Goal: Transaction & Acquisition: Purchase product/service

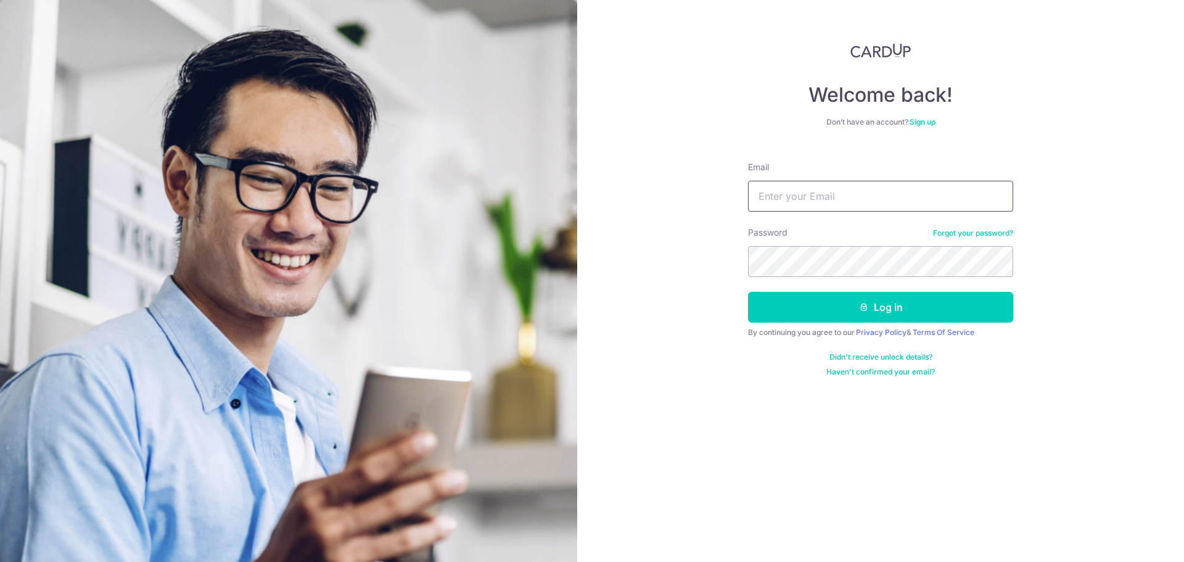
click at [842, 199] on input "Email" at bounding box center [880, 196] width 265 height 31
type input "Benlim_jh@yahoo.com.sg"
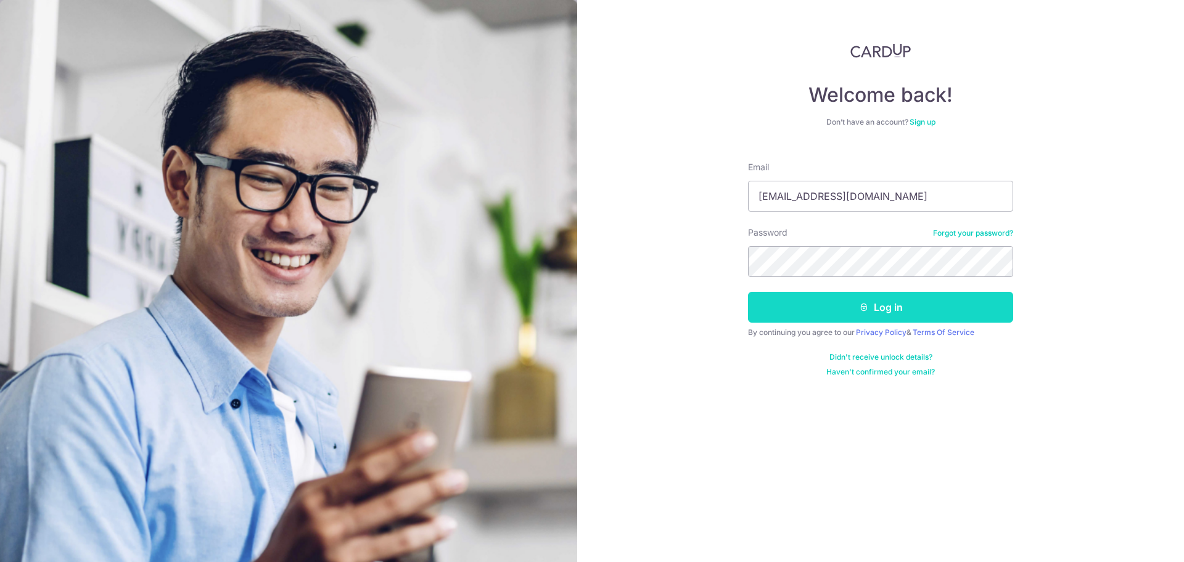
click at [823, 310] on button "Log in" at bounding box center [880, 307] width 265 height 31
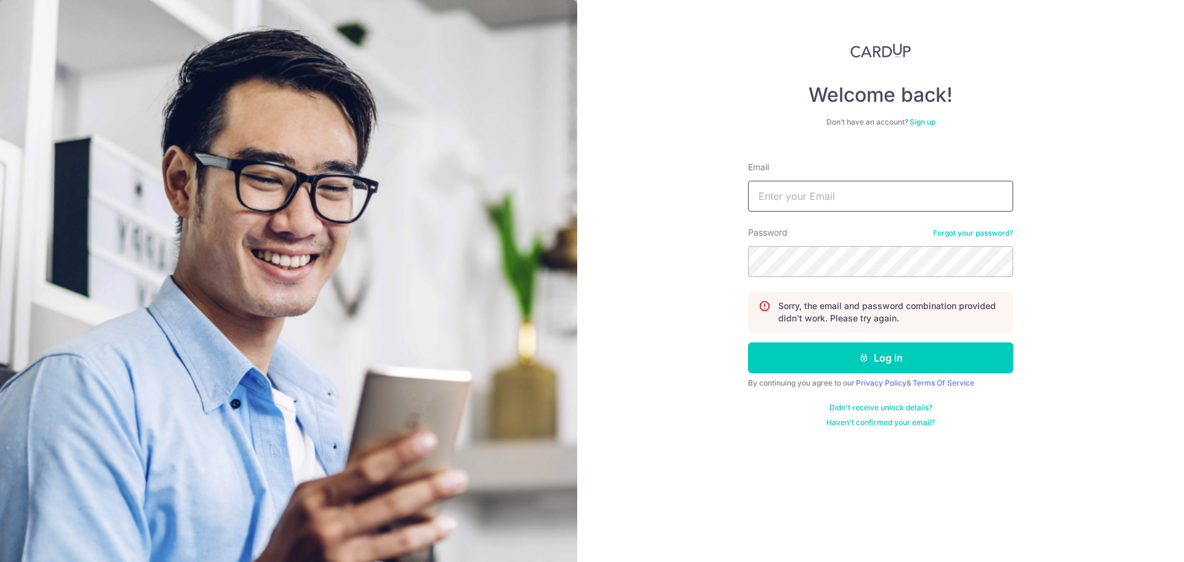
click at [847, 207] on input "Email" at bounding box center [880, 196] width 265 height 31
type input "Benlim_jh@yahoo.com.sg"
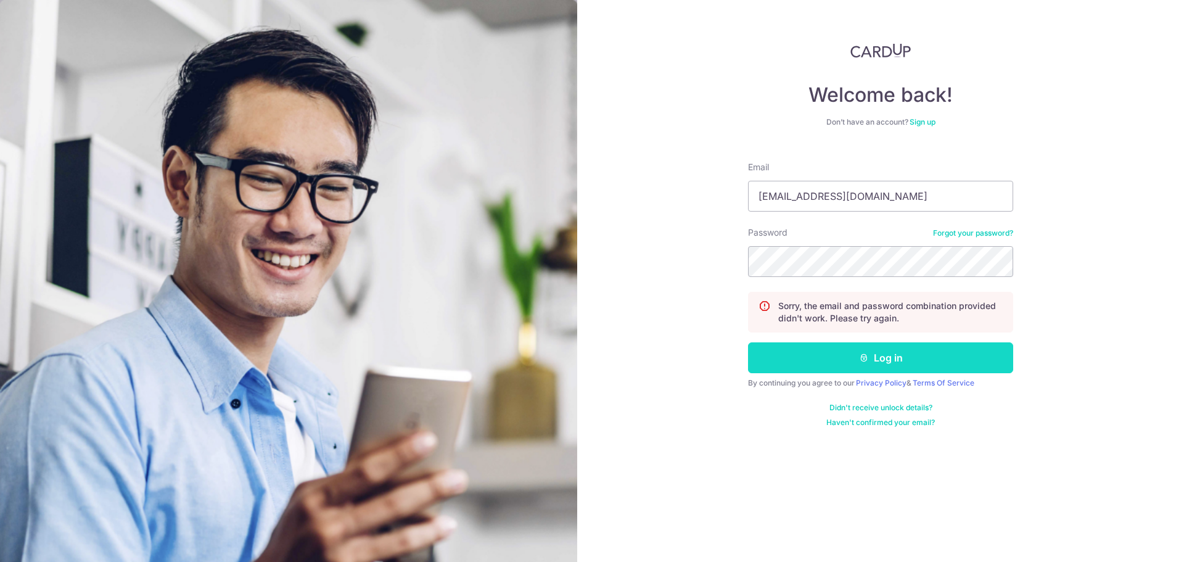
click at [825, 359] on button "Log in" at bounding box center [880, 357] width 265 height 31
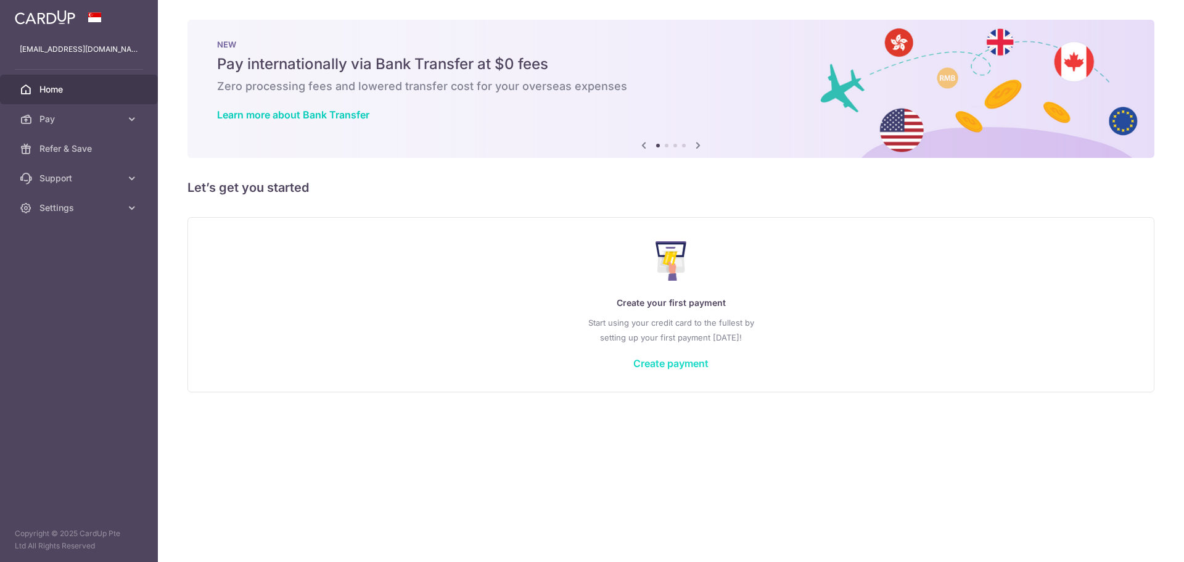
click at [660, 360] on link "Create payment" at bounding box center [670, 363] width 75 height 12
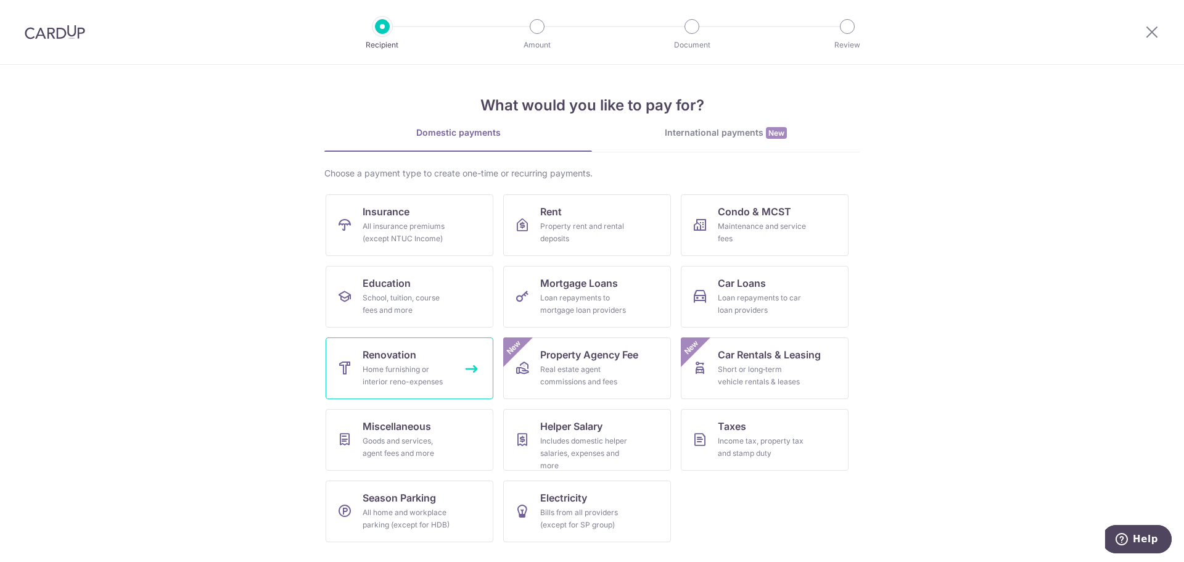
click at [445, 348] on link "Renovation Home furnishing or interior reno-expenses" at bounding box center [410, 368] width 168 height 62
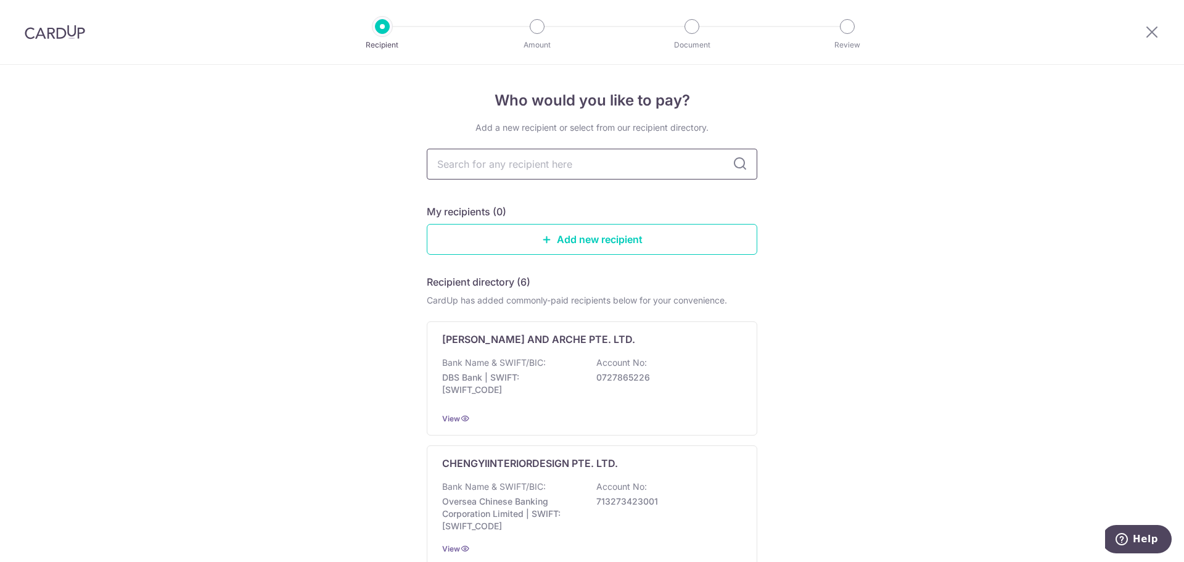
click at [611, 155] on input "text" at bounding box center [592, 164] width 331 height 31
click at [679, 170] on input "text" at bounding box center [592, 164] width 331 height 31
click at [657, 241] on link "Add new recipient" at bounding box center [592, 239] width 331 height 31
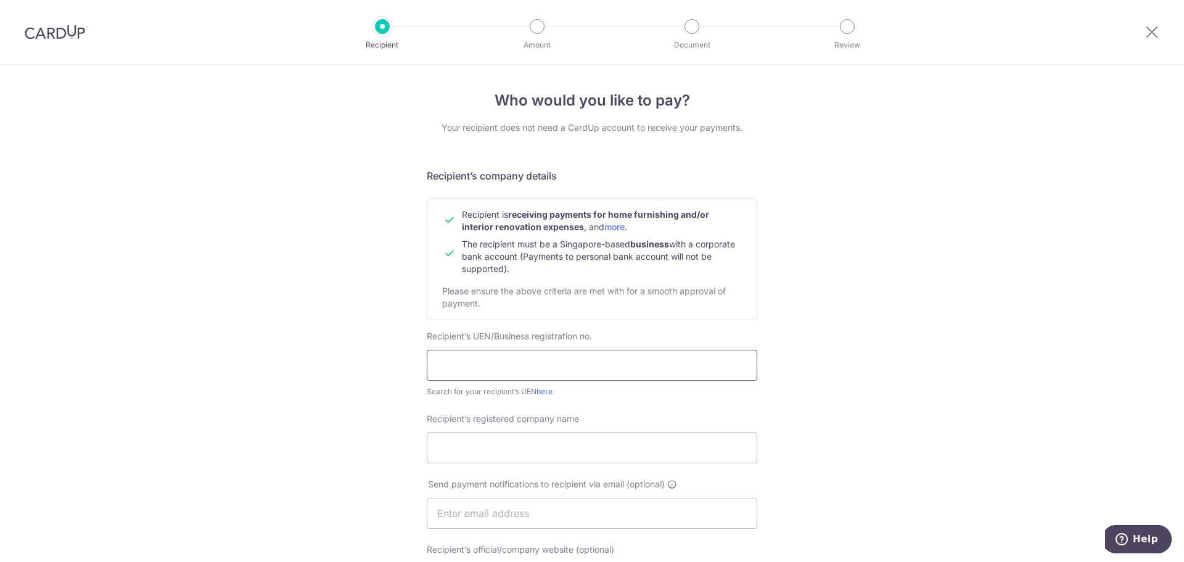
click at [511, 363] on input "text" at bounding box center [592, 365] width 331 height 31
click at [499, 372] on input "text" at bounding box center [592, 365] width 331 height 31
paste input "201527796N"
type input "201527796N"
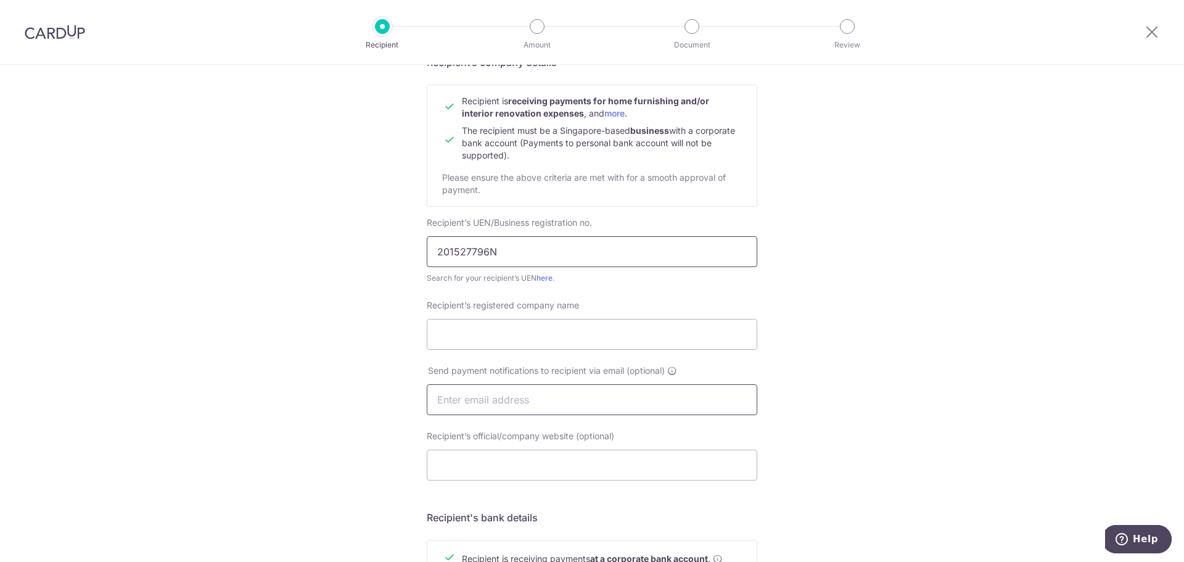
scroll to position [123, 0]
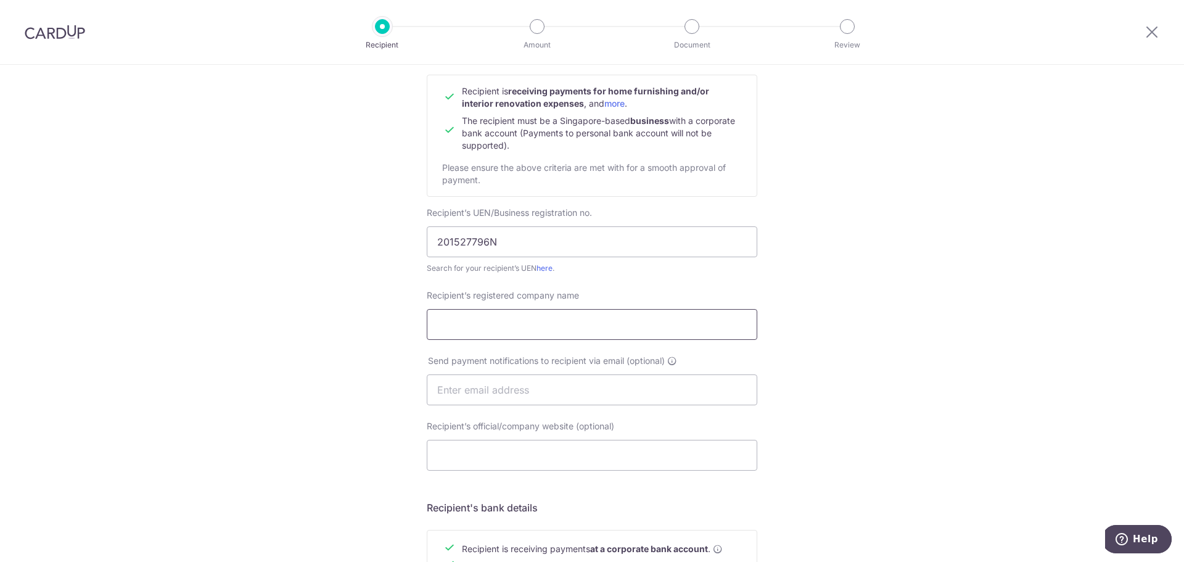
click at [562, 328] on input "Recipient’s registered company name" at bounding box center [592, 324] width 331 height 31
paste input "Forefront interior pte ltd"
click at [479, 327] on input "Forefront interior pte ltd" at bounding box center [592, 324] width 331 height 31
type input "Forefront Interior Pte :td"
click at [575, 384] on input "text" at bounding box center [592, 389] width 331 height 31
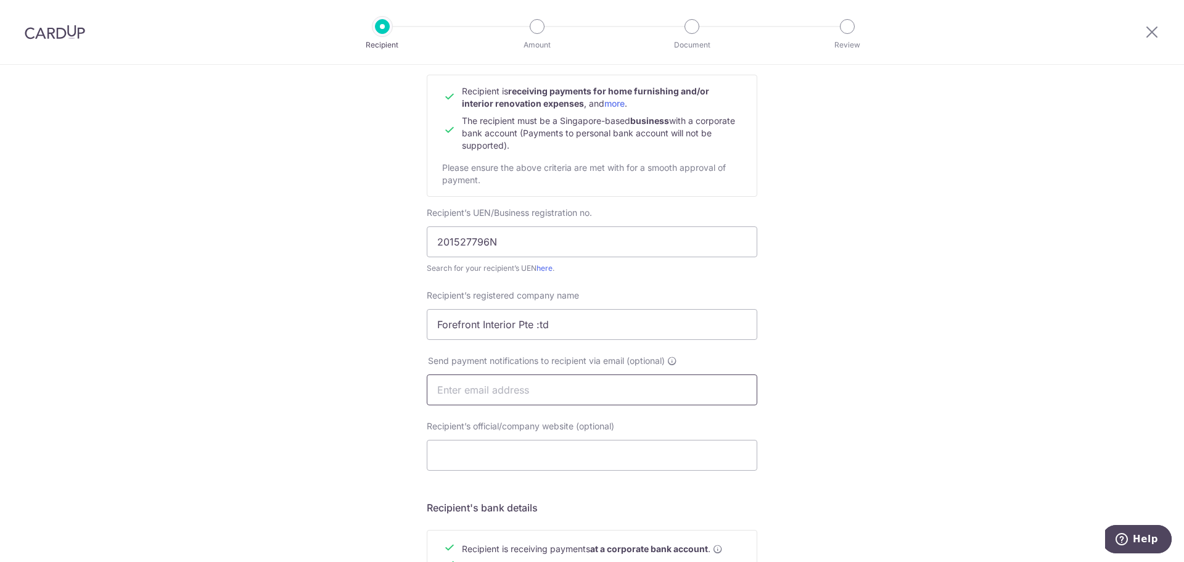
click at [607, 387] on input "text" at bounding box center [592, 389] width 331 height 31
drag, startPoint x: 614, startPoint y: 439, endPoint x: 613, endPoint y: 451, distance: 12.4
click at [614, 439] on div "Recipient’s official/company website (optional)" at bounding box center [592, 445] width 331 height 51
click at [613, 453] on input "Recipient’s official/company website (optional)" at bounding box center [592, 455] width 331 height 31
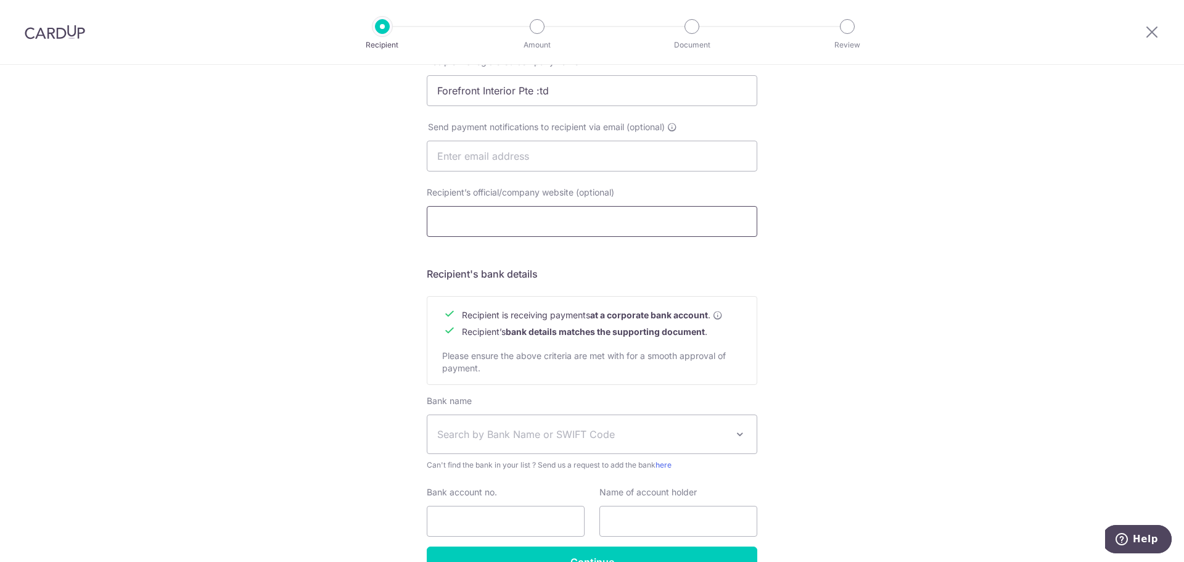
scroll to position [370, 0]
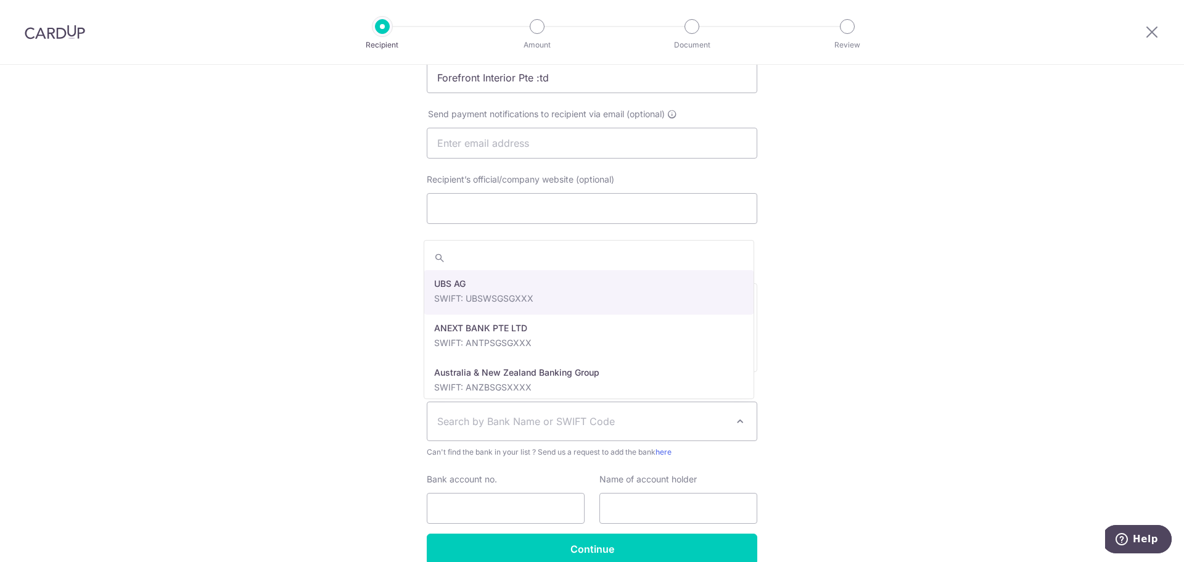
click at [657, 419] on span "Search by Bank Name or SWIFT Code" at bounding box center [582, 421] width 290 height 15
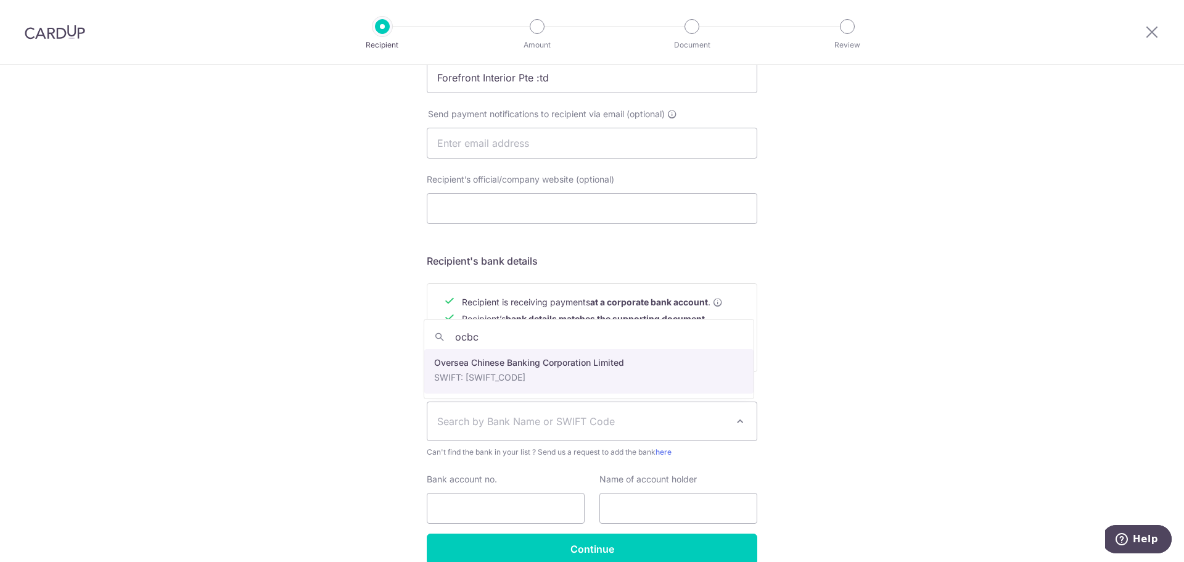
type input "ocbc"
select select "12"
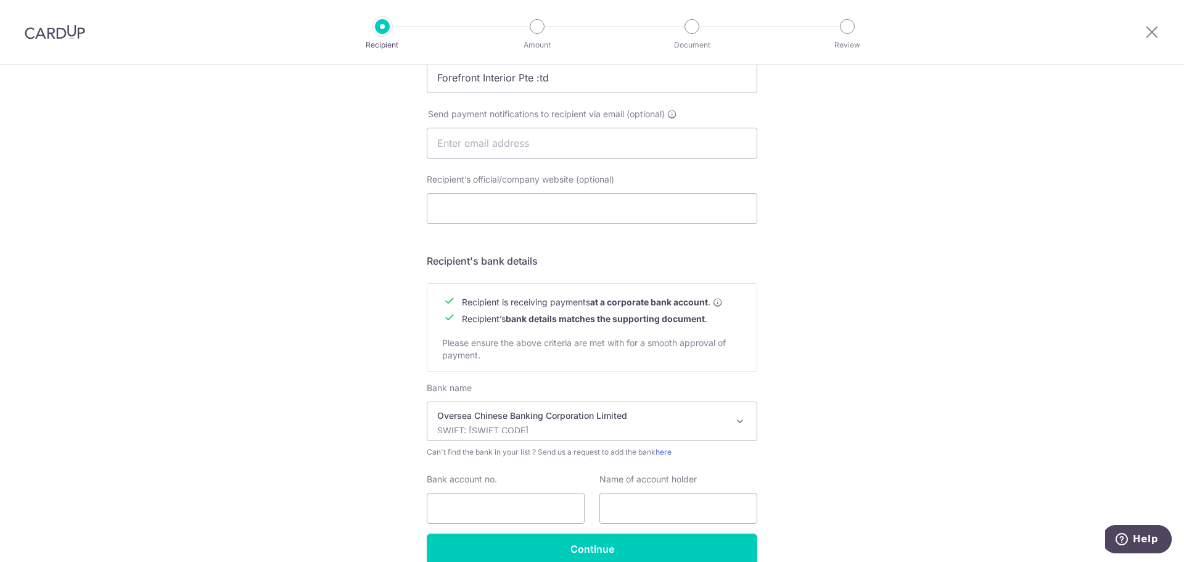
scroll to position [431, 0]
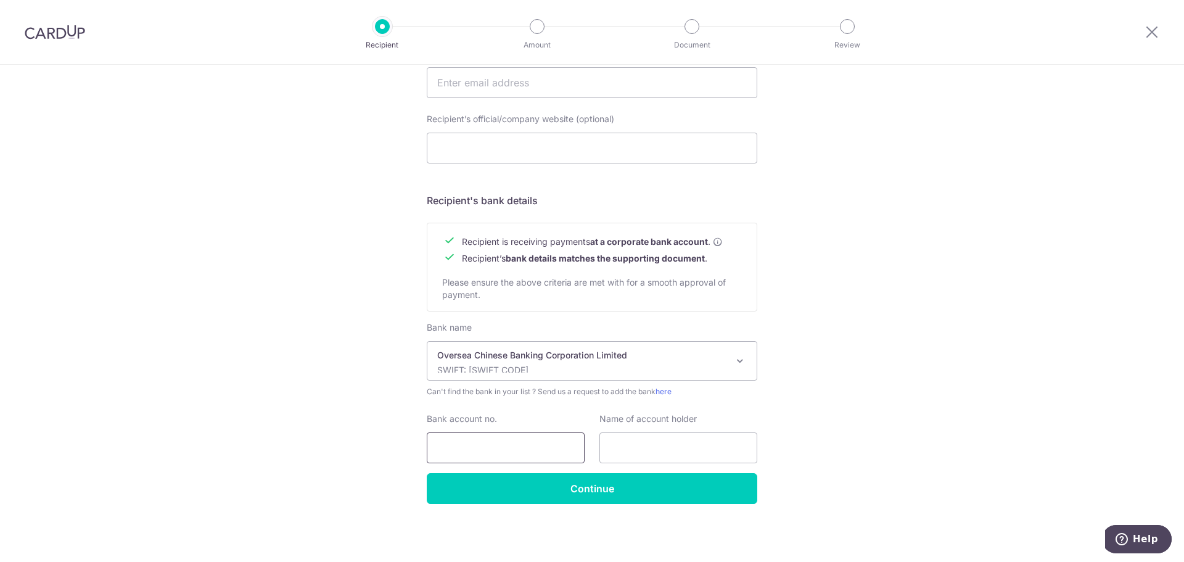
click at [509, 458] on input "Bank account no." at bounding box center [506, 447] width 158 height 31
click at [532, 458] on input "Bank account no." at bounding box center [506, 447] width 158 height 31
paste input "689-753762-001"
click at [493, 450] on input "689-753762-001" at bounding box center [506, 447] width 158 height 31
type input "689753762001"
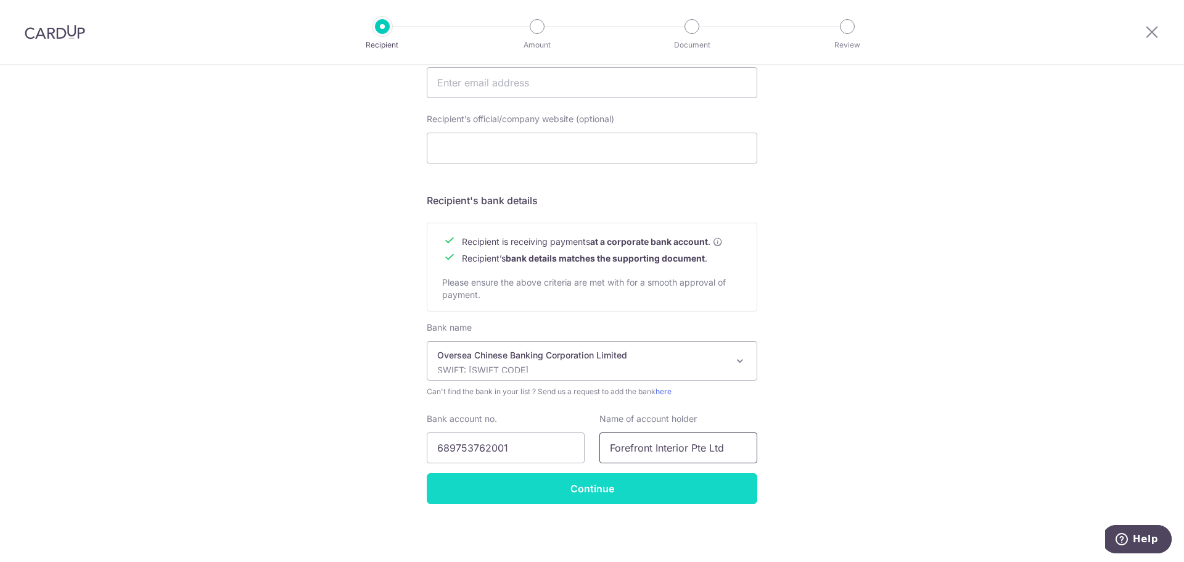
type input "Forefront Interior Pte Ltd"
click at [712, 500] on input "Continue" at bounding box center [592, 488] width 331 height 31
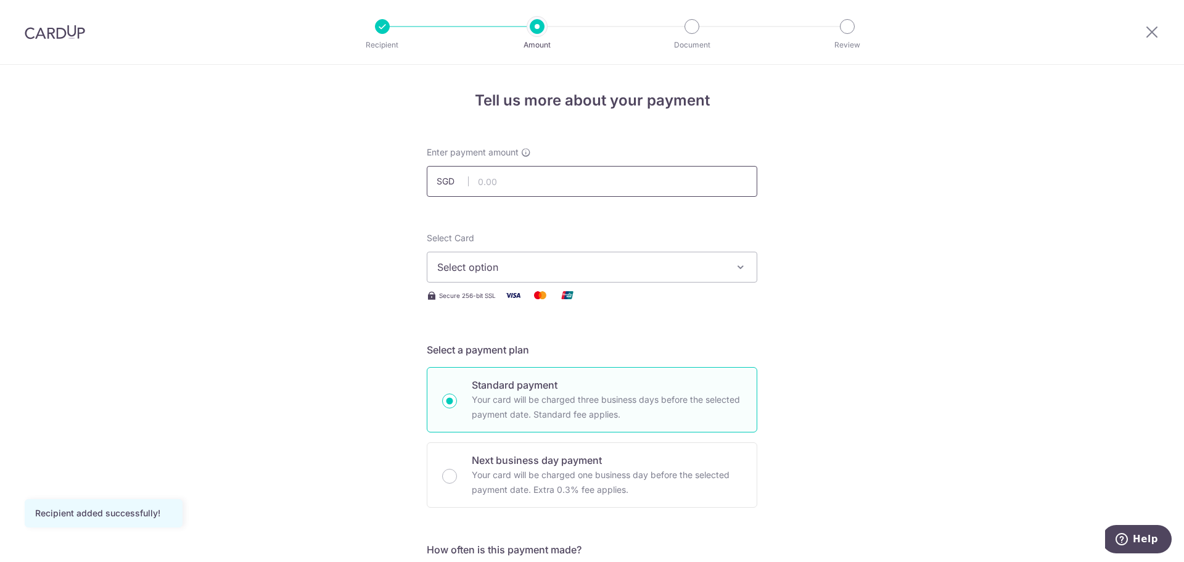
click at [675, 187] on input "text" at bounding box center [592, 181] width 331 height 31
type input "15,260.00"
click at [511, 256] on button "Select option" at bounding box center [592, 267] width 331 height 31
click at [516, 302] on span "Add credit card" at bounding box center [602, 301] width 287 height 12
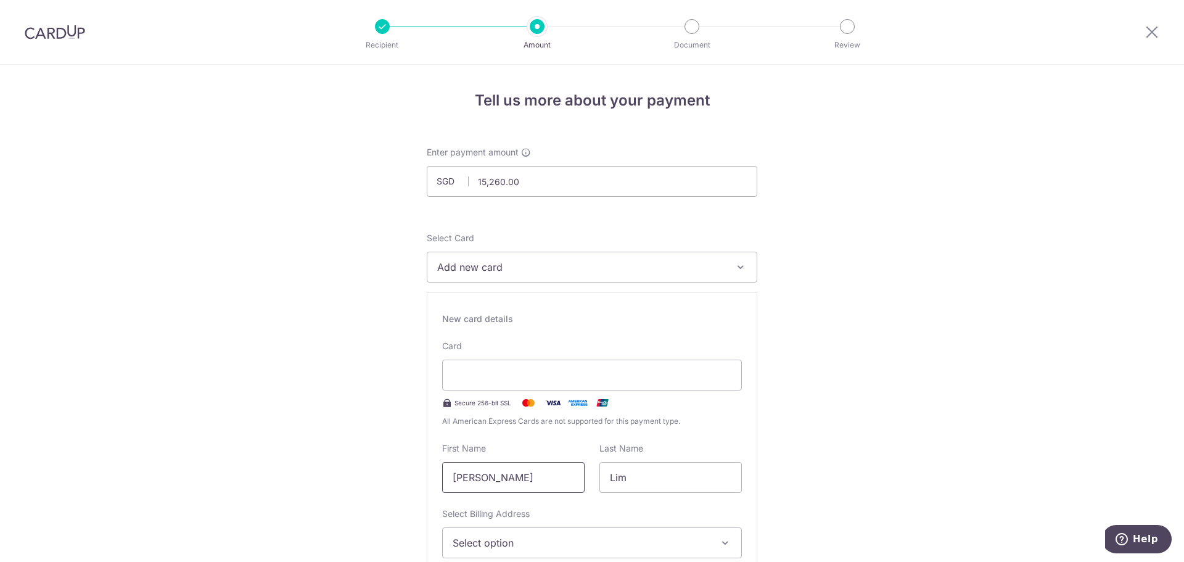
click at [513, 472] on input "Benjamin" at bounding box center [513, 477] width 142 height 31
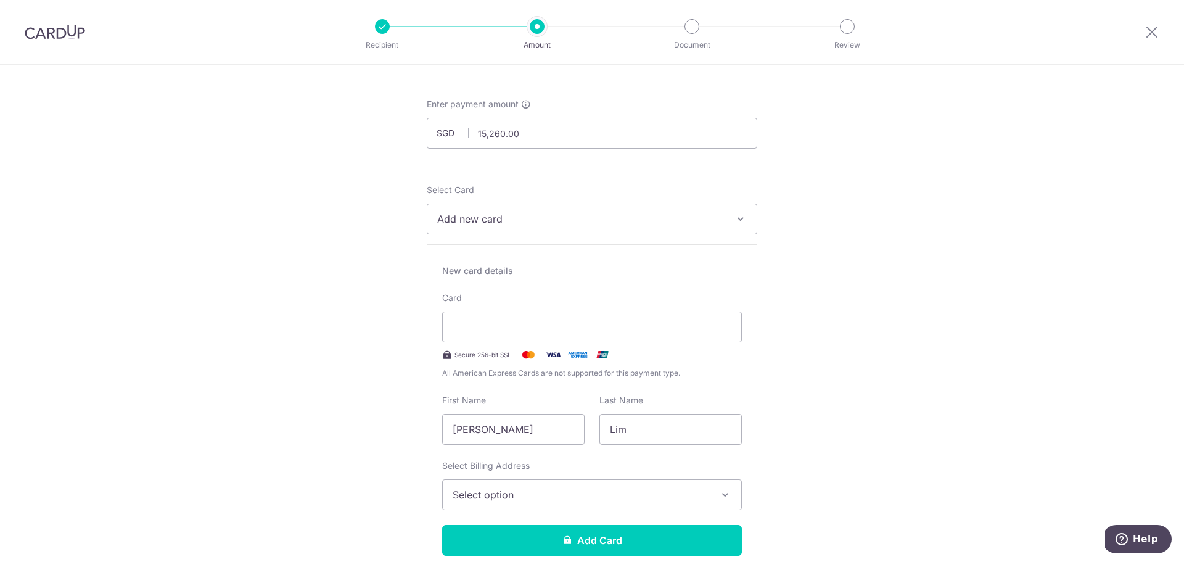
scroll to position [123, 0]
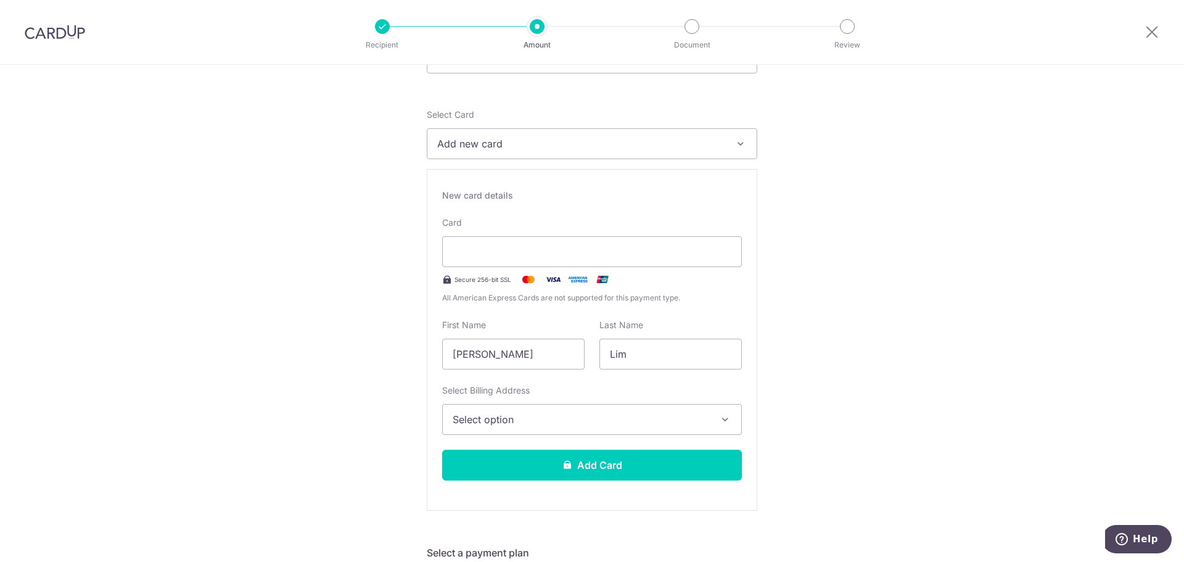
click at [619, 432] on button "Select option" at bounding box center [592, 419] width 300 height 31
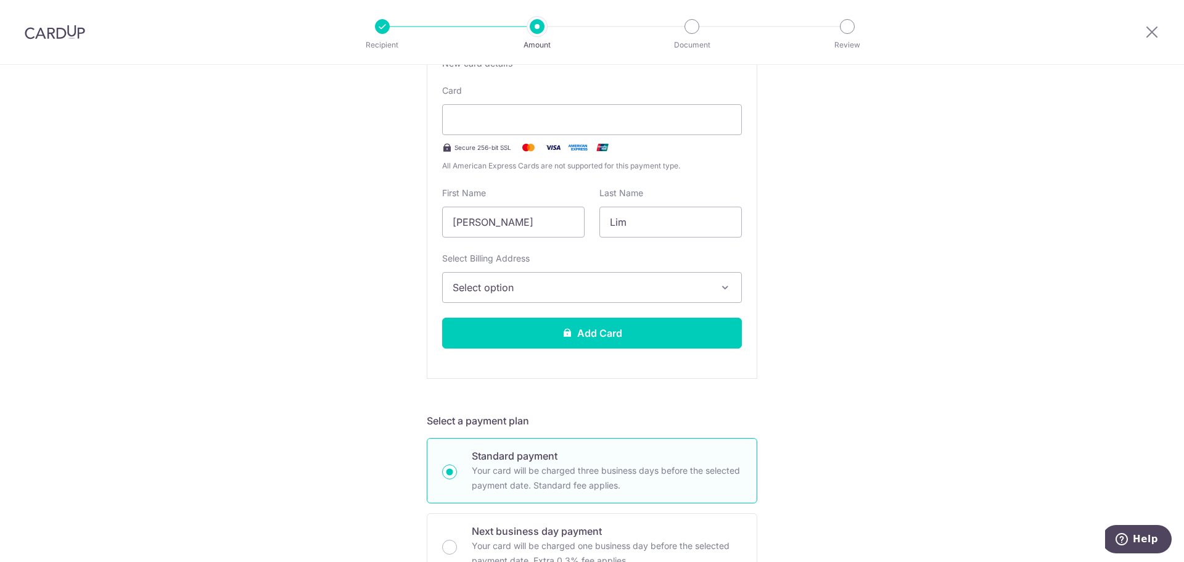
scroll to position [185, 0]
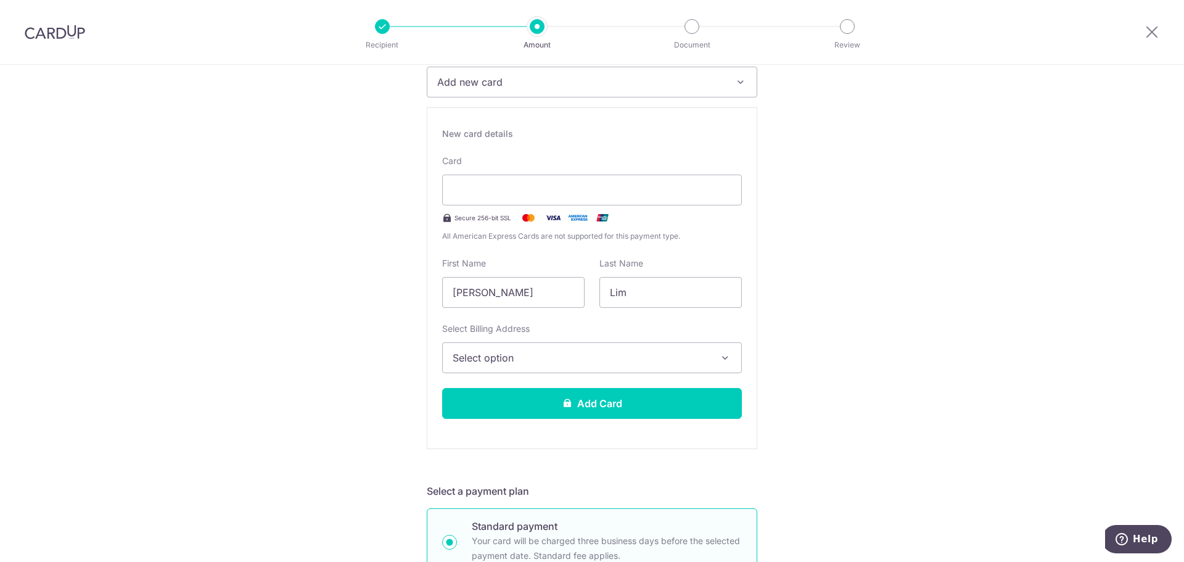
click at [666, 368] on button "Select option" at bounding box center [592, 357] width 300 height 31
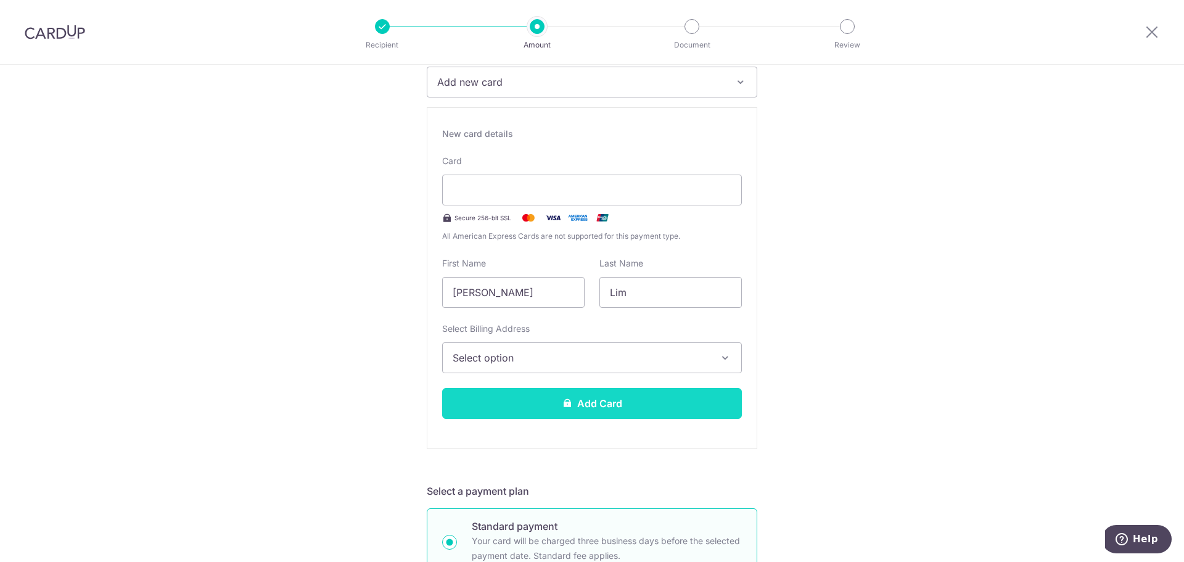
click at [674, 405] on button "Add Card" at bounding box center [592, 403] width 300 height 31
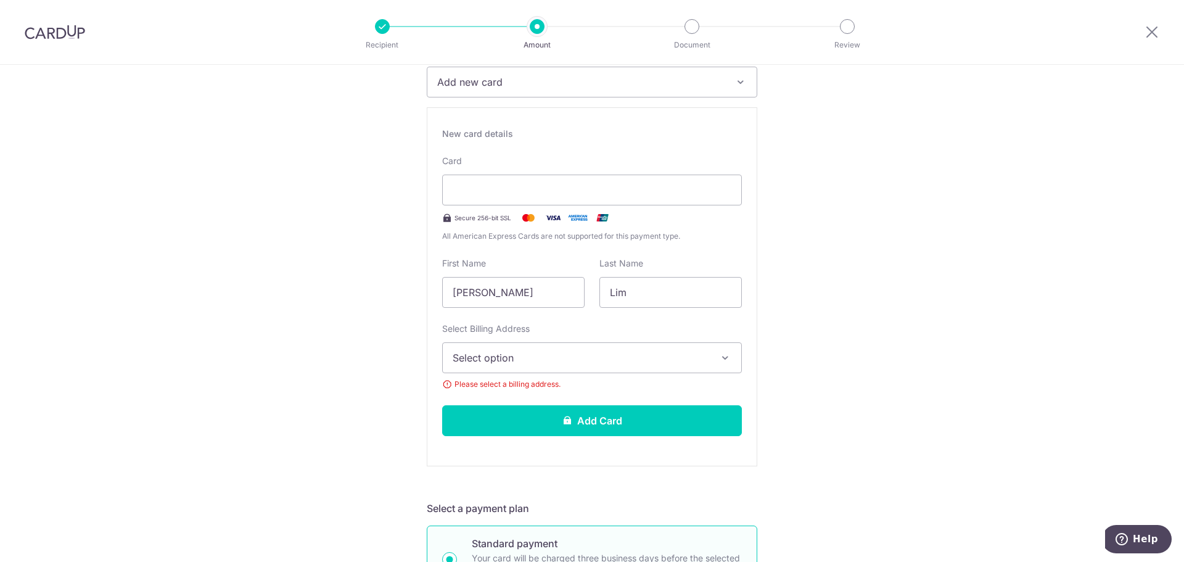
click at [661, 346] on button "Select option" at bounding box center [592, 357] width 300 height 31
click at [551, 383] on link "Add Billing Address" at bounding box center [592, 392] width 299 height 22
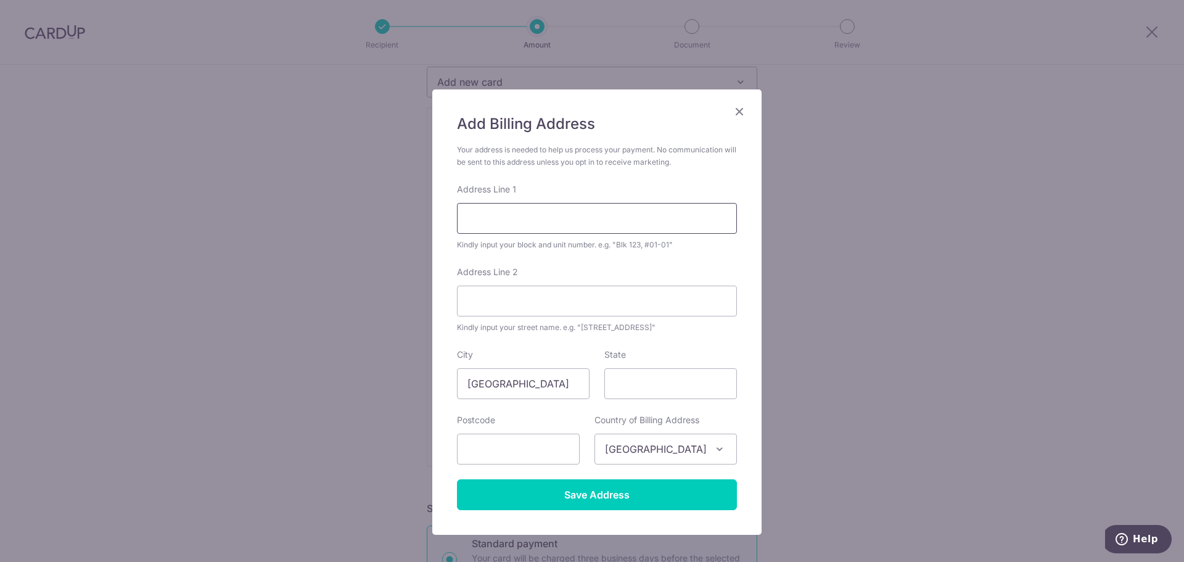
click at [562, 221] on input "Address Line 1" at bounding box center [597, 218] width 280 height 31
type input "Blk998C Jurong West Street 93"
type input "#06-649"
type input "Singapore"
type input "S"
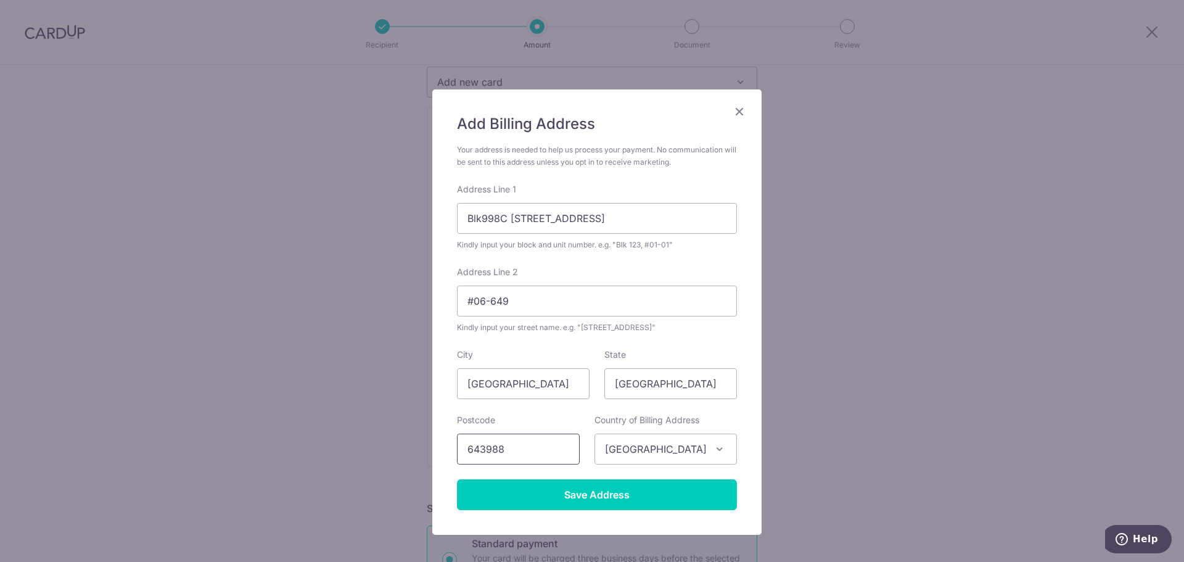
type input "643988"
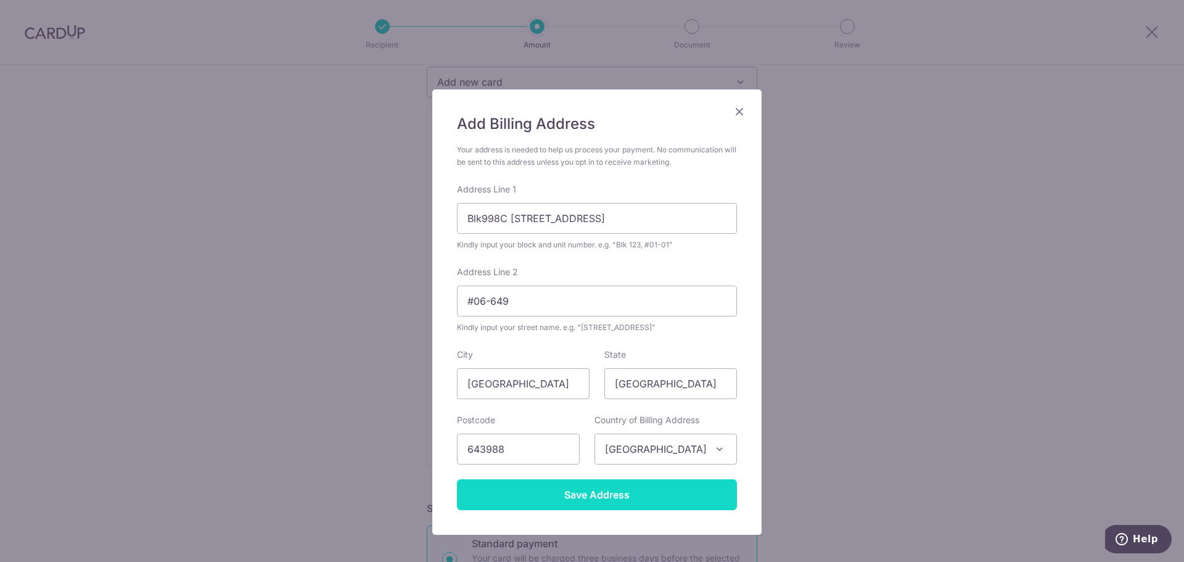
click at [582, 495] on input "Save Address" at bounding box center [597, 494] width 280 height 31
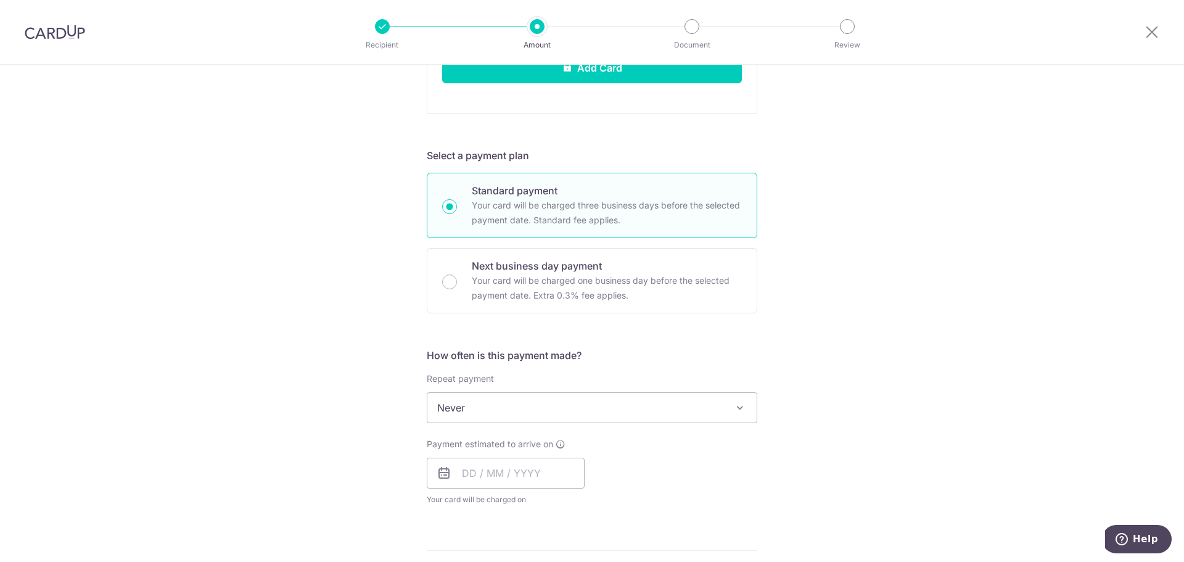
scroll to position [555, 0]
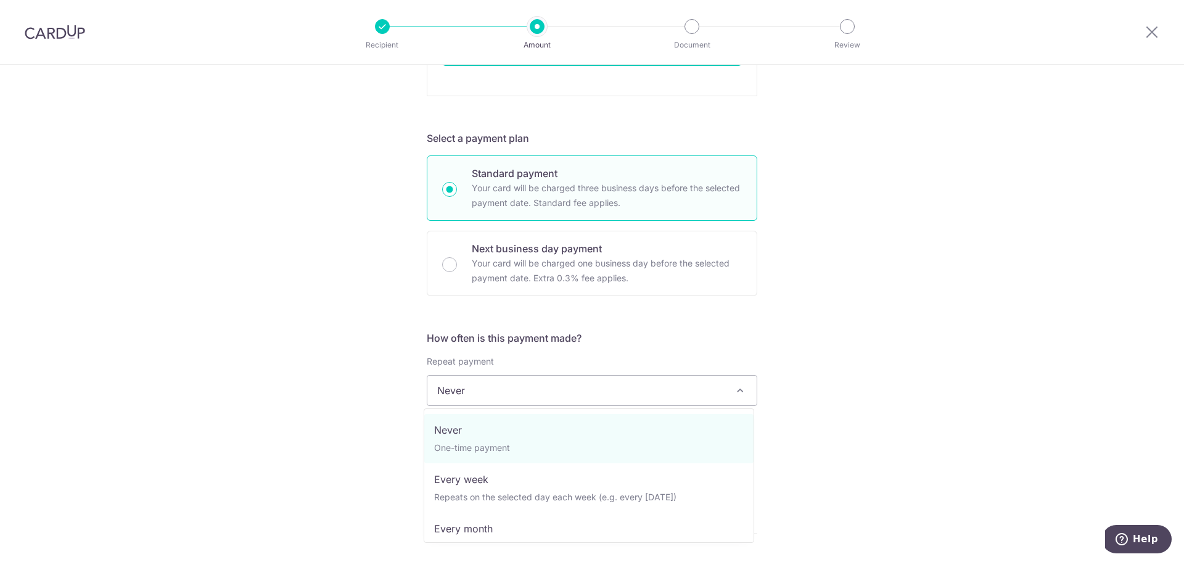
click at [608, 394] on span "Never" at bounding box center [591, 391] width 329 height 30
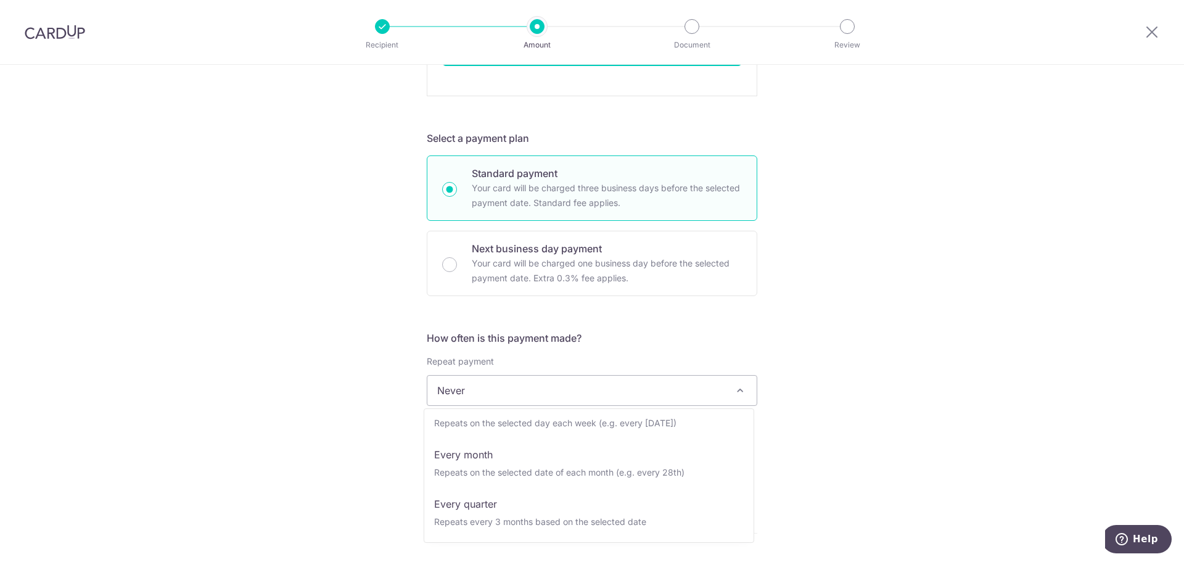
scroll to position [0, 0]
click at [829, 435] on div "Tell us more about your payment Enter payment amount SGD 15,260.00 15260.00 Rec…" at bounding box center [592, 281] width 1184 height 1542
click at [492, 447] on input "text" at bounding box center [506, 455] width 158 height 31
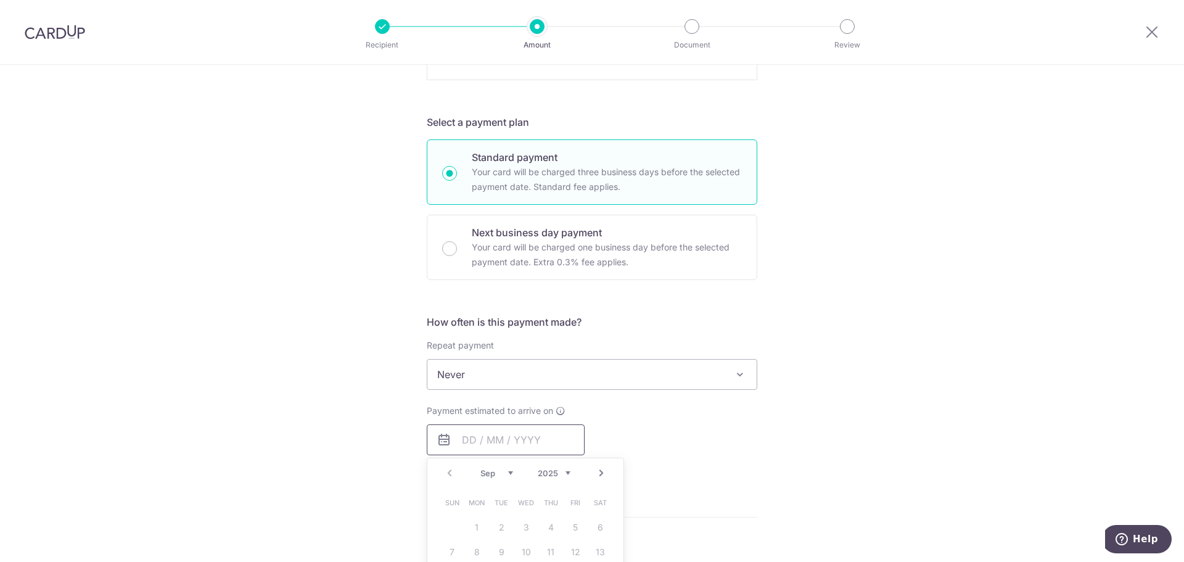
scroll to position [678, 0]
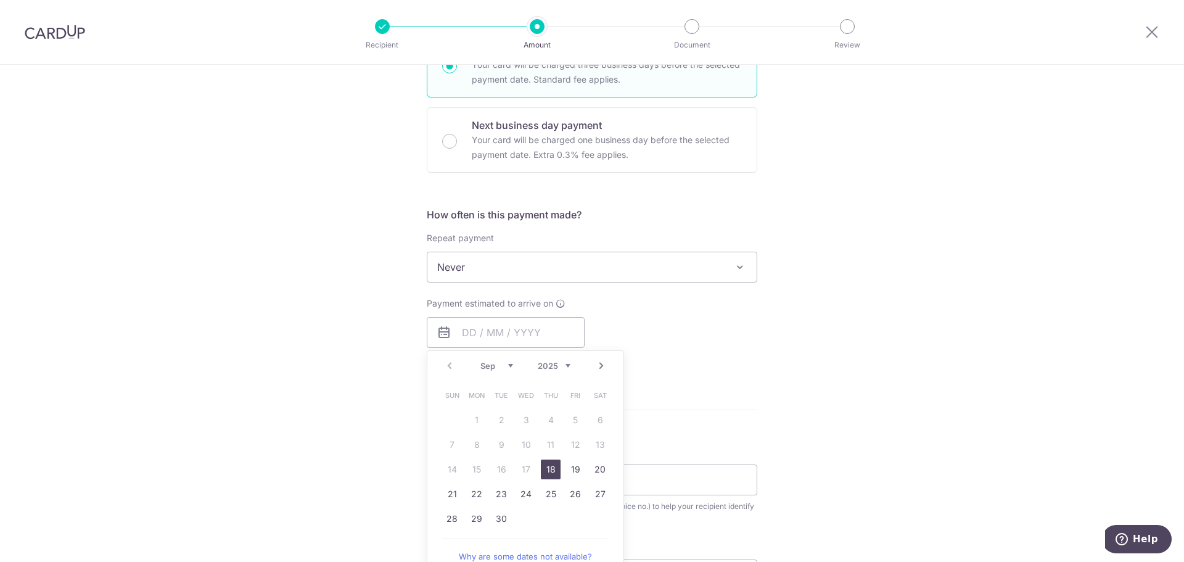
click at [548, 471] on link "18" at bounding box center [551, 469] width 20 height 20
type input "18/09/2025"
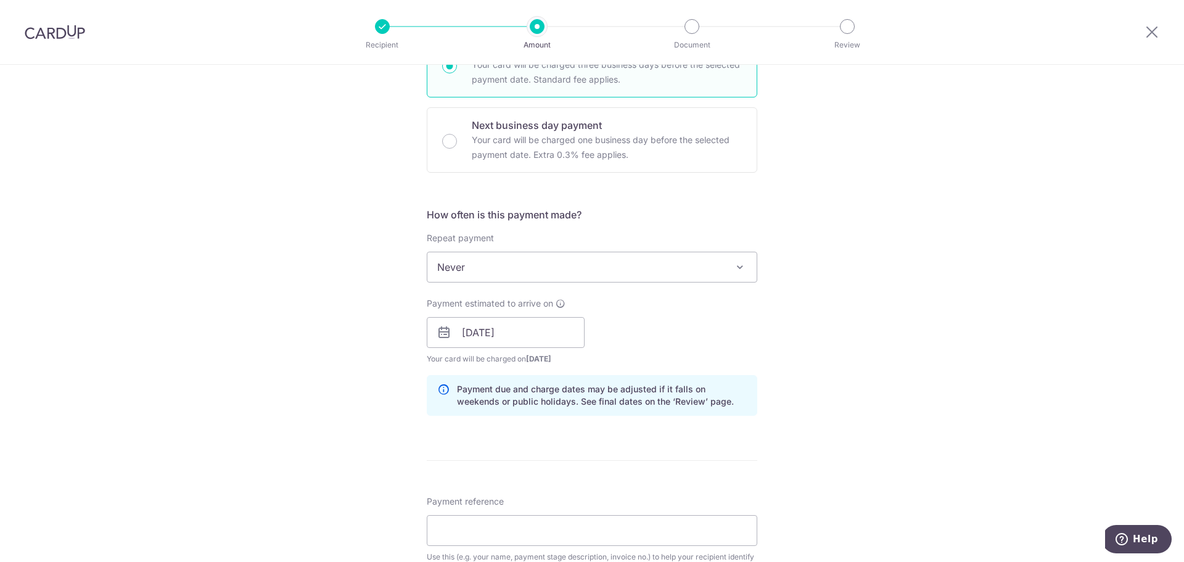
click at [832, 381] on div "Tell us more about your payment Enter payment amount SGD 15,260.00 15260.00 Rec…" at bounding box center [592, 182] width 1184 height 1592
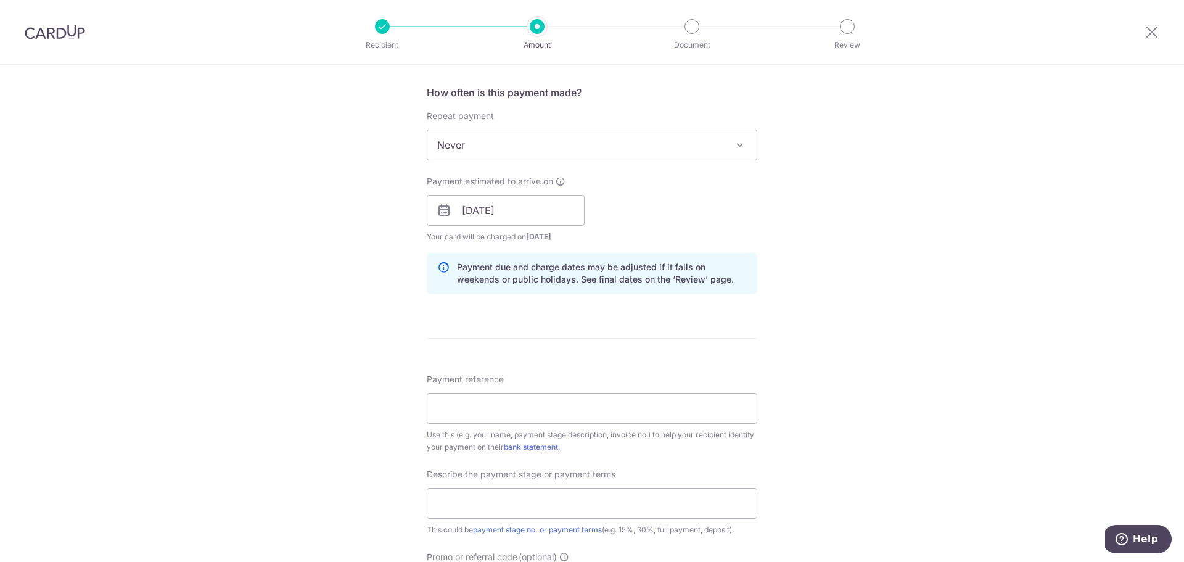
scroll to position [802, 0]
click at [638, 413] on input "Payment reference" at bounding box center [592, 407] width 331 height 31
paste input "250205"
type input "250205"
click at [558, 498] on input "text" at bounding box center [592, 502] width 331 height 31
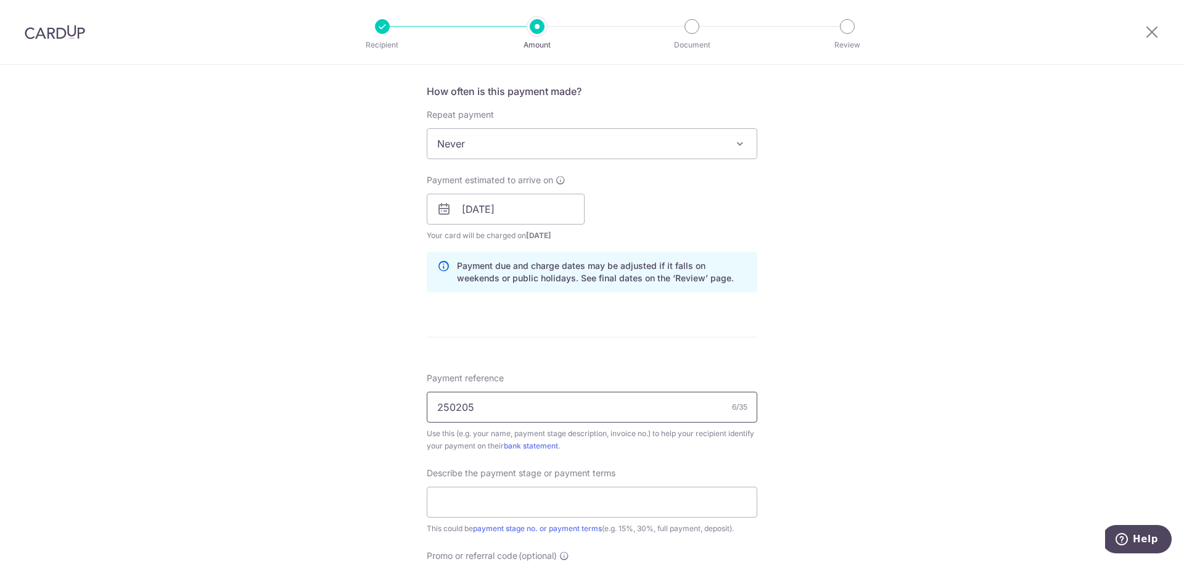
click at [527, 407] on input "250205" at bounding box center [592, 407] width 331 height 31
click at [570, 494] on input "text" at bounding box center [592, 502] width 331 height 31
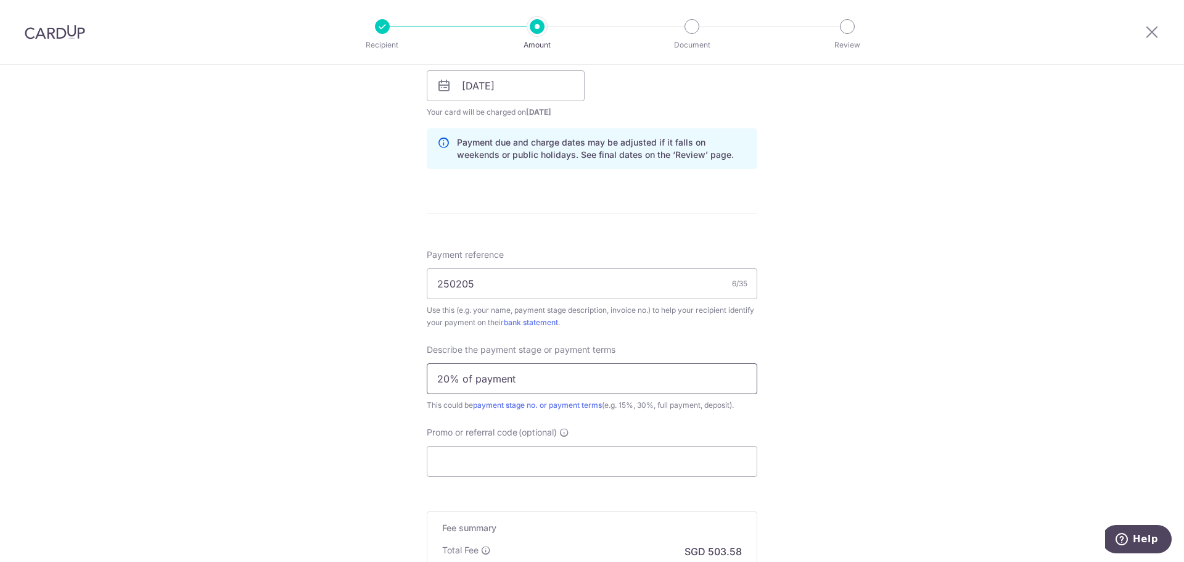
type input "20% of payment"
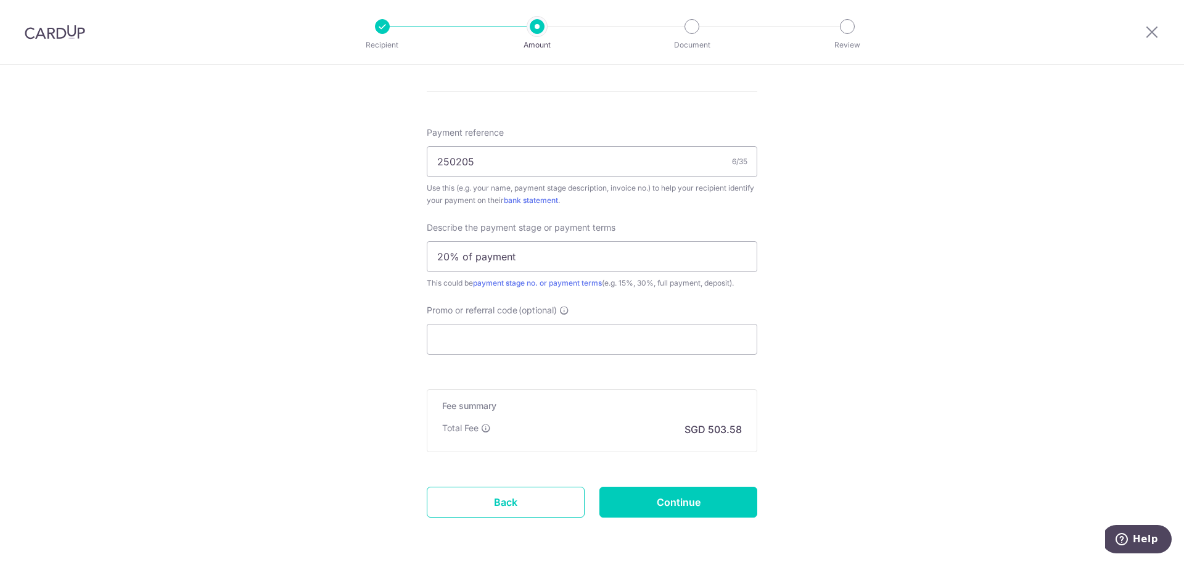
scroll to position [1049, 0]
click at [640, 332] on input "Promo or referral code (optional)" at bounding box center [592, 338] width 331 height 31
paste input "reno25one"
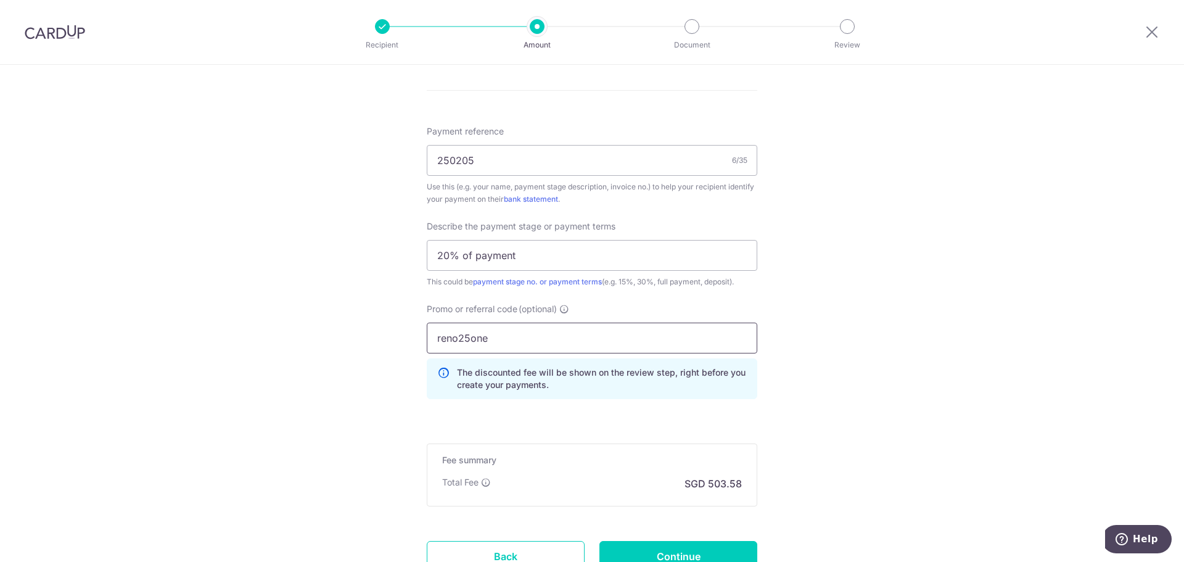
drag, startPoint x: 436, startPoint y: 339, endPoint x: 429, endPoint y: 339, distance: 6.8
click at [429, 339] on input "reno25one" at bounding box center [592, 338] width 331 height 31
drag, startPoint x: 455, startPoint y: 340, endPoint x: 440, endPoint y: 342, distance: 14.9
click at [440, 342] on input "Reno25one" at bounding box center [592, 338] width 331 height 31
type input "RENO25ONE"
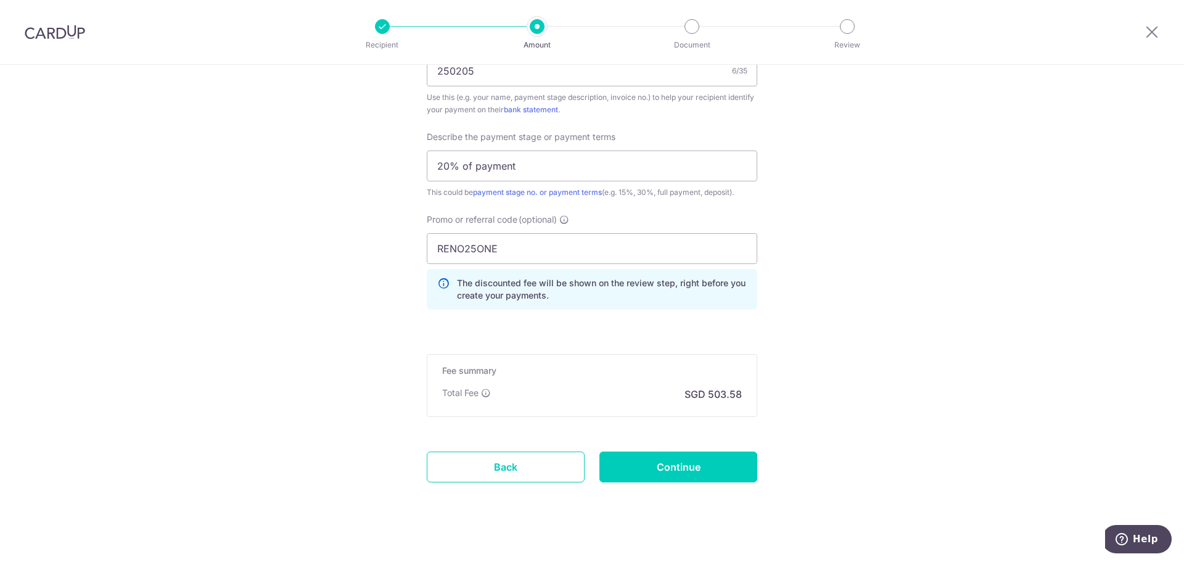
scroll to position [1151, 0]
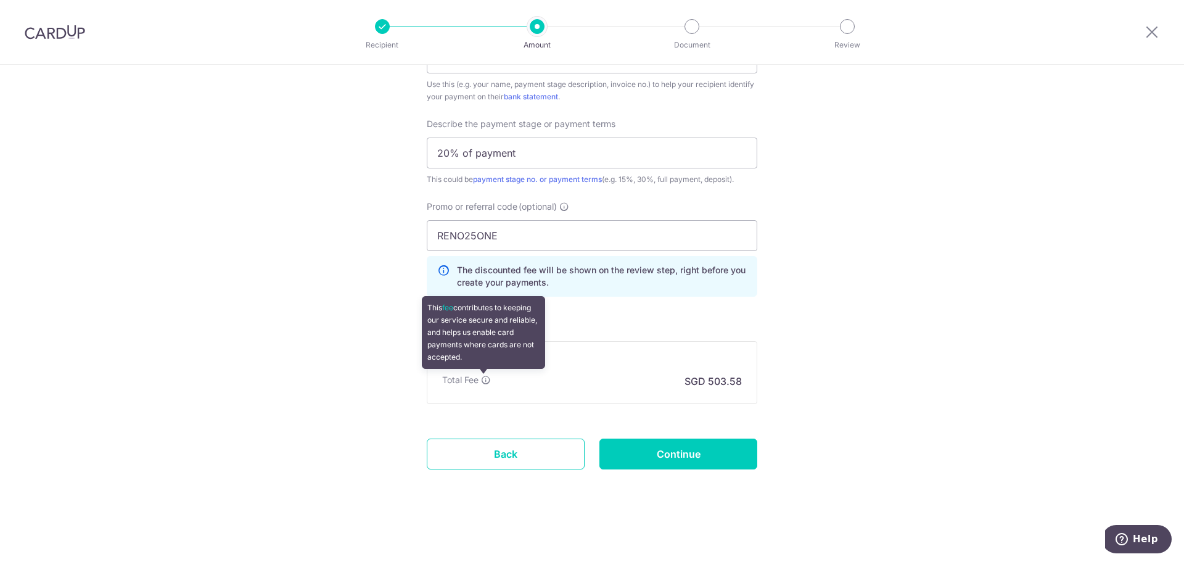
click at [481, 377] on icon at bounding box center [486, 380] width 10 height 10
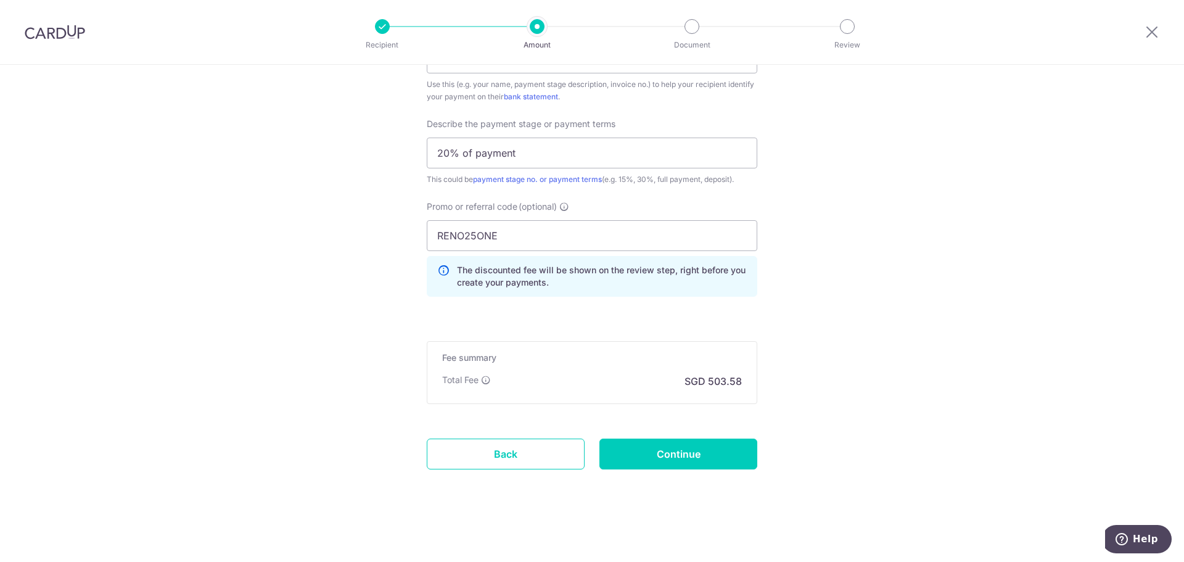
click at [639, 300] on div "Promo or referral code (optional) RENO25ONE The discounted fee will be shown on…" at bounding box center [591, 253] width 345 height 106
click at [684, 443] on input "Continue" at bounding box center [678, 454] width 158 height 31
type input "Create Schedule"
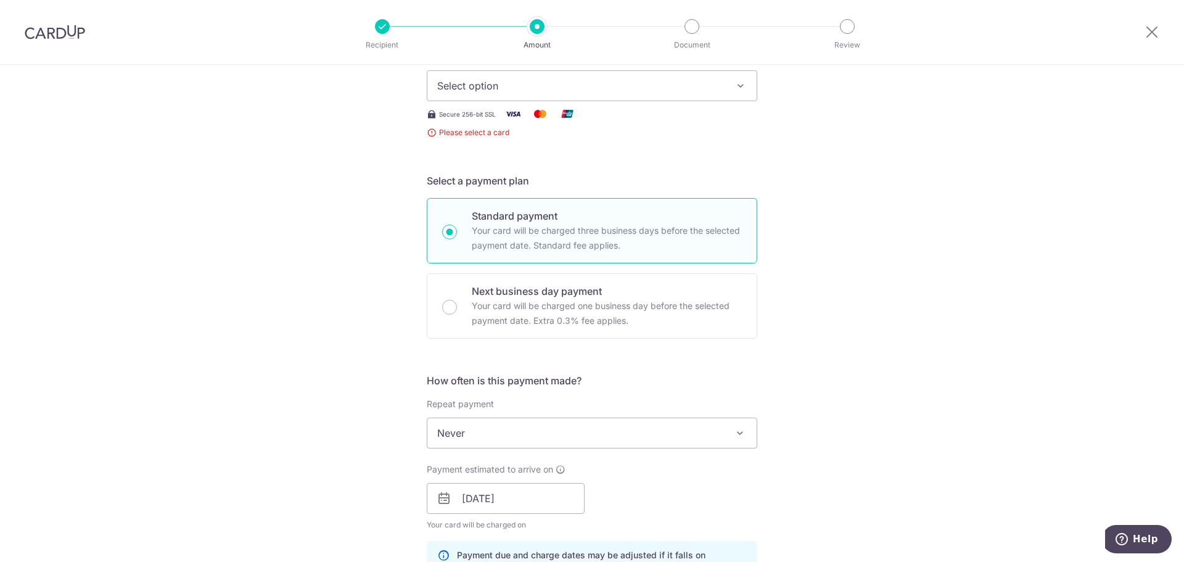
scroll to position [58, 0]
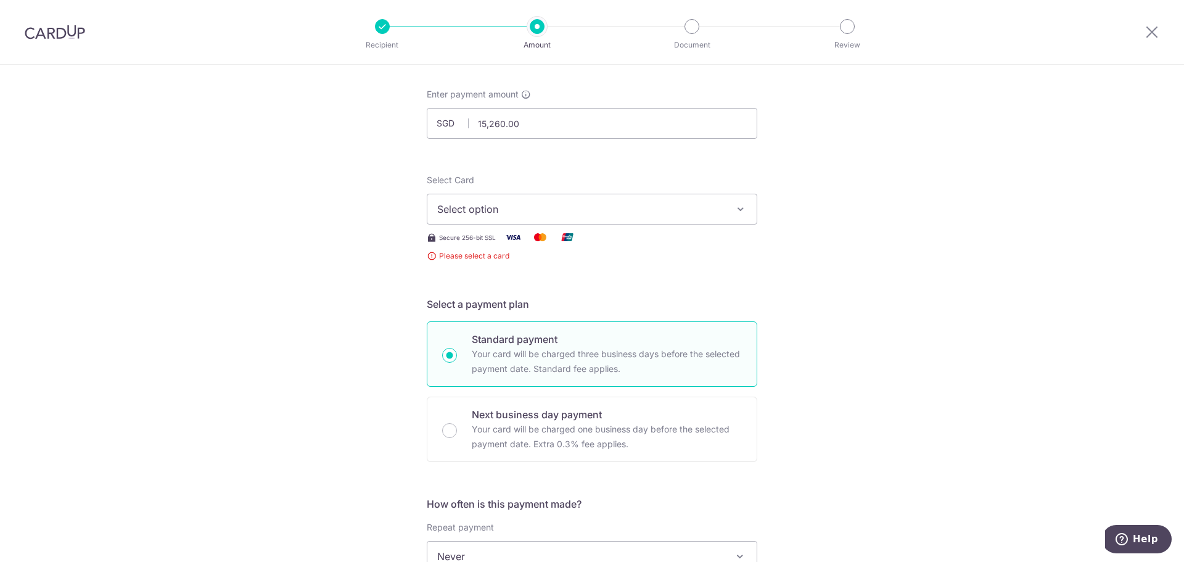
click at [688, 199] on button "Select option" at bounding box center [592, 209] width 331 height 31
click at [662, 244] on span "Add credit card" at bounding box center [602, 243] width 287 height 12
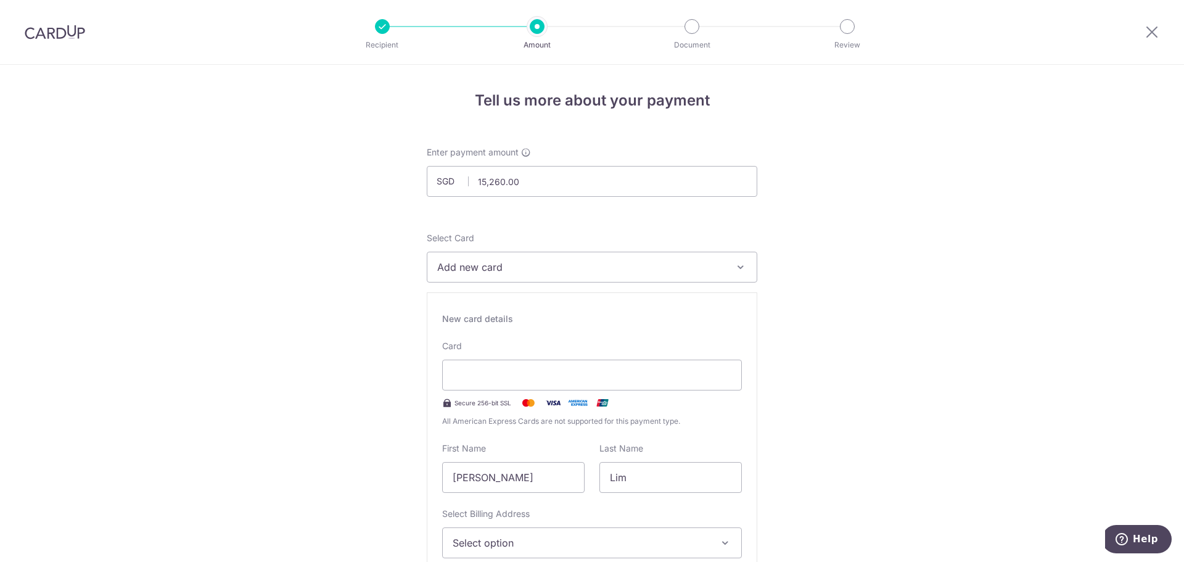
scroll to position [62, 0]
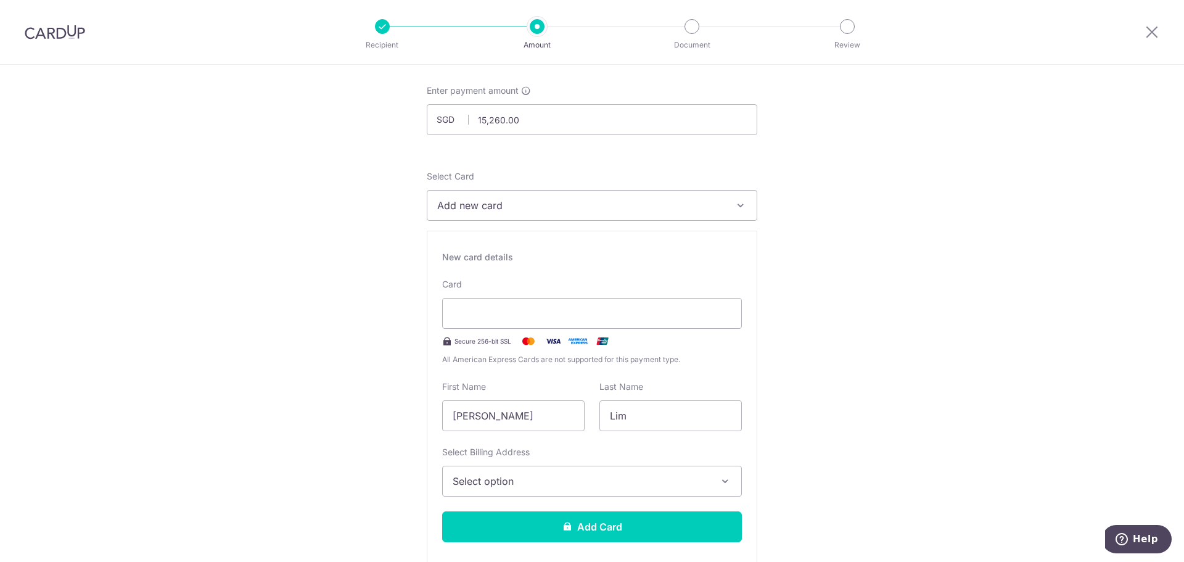
click at [604, 485] on span "Select option" at bounding box center [581, 481] width 257 height 15
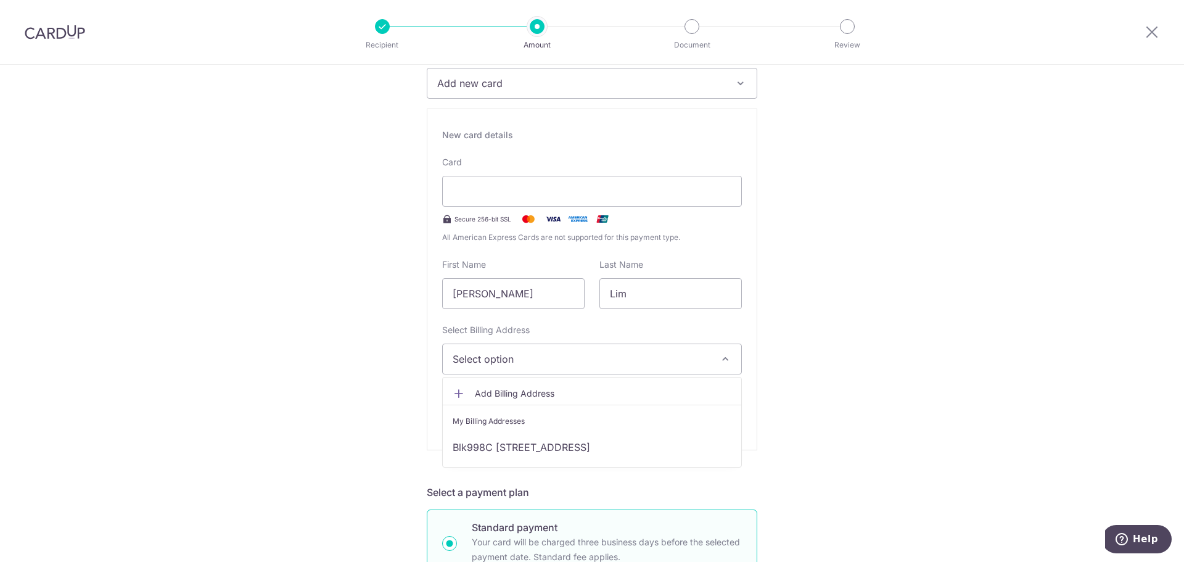
scroll to position [185, 0]
click at [680, 446] on link "Blk998C Jurong West Street 93, #06-649, Singapore, Singapore, Singapore-643988" at bounding box center [592, 446] width 299 height 30
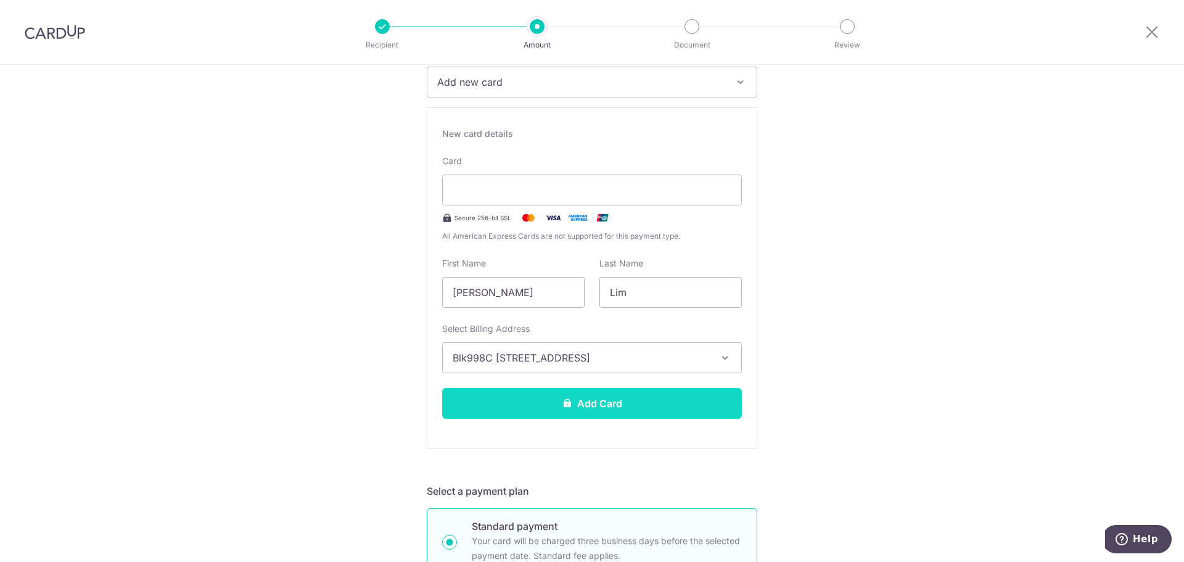
click at [624, 404] on button "Add Card" at bounding box center [592, 403] width 300 height 31
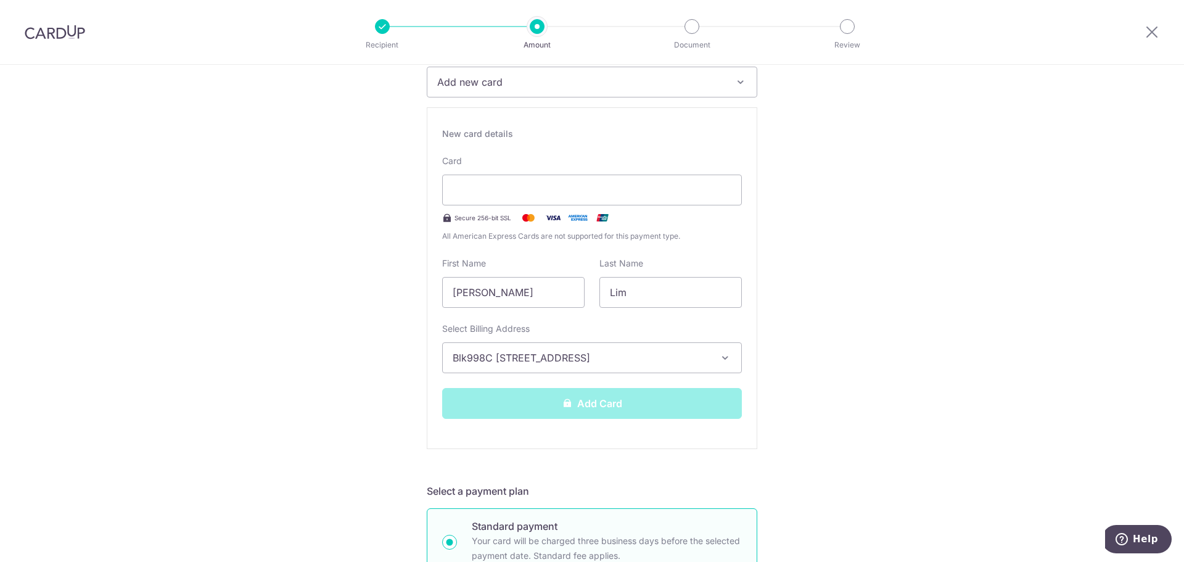
scroll to position [67, 0]
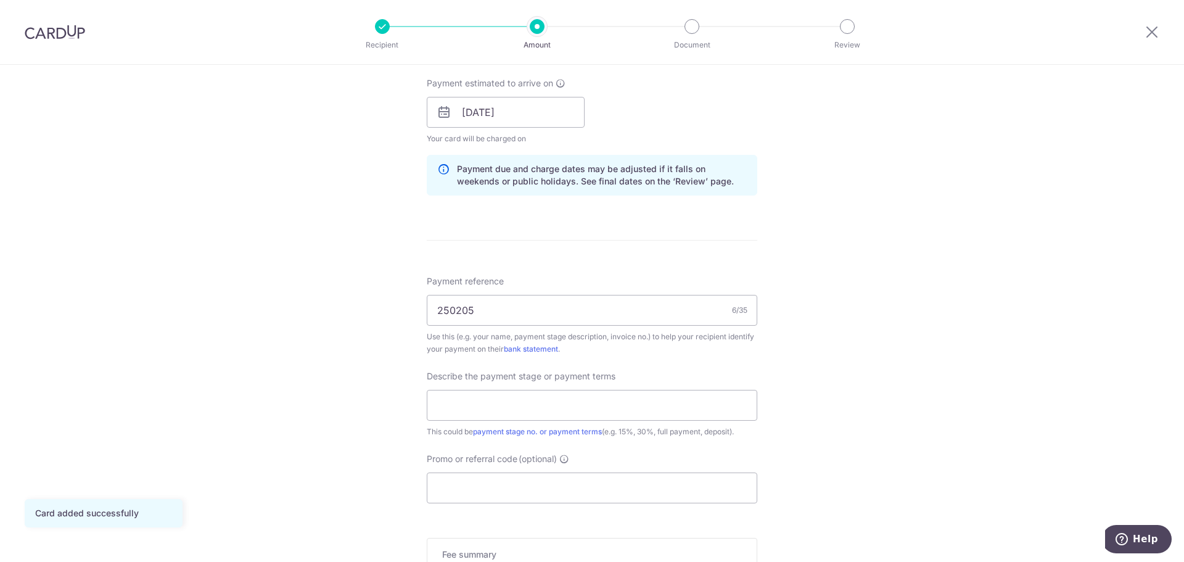
scroll to position [617, 0]
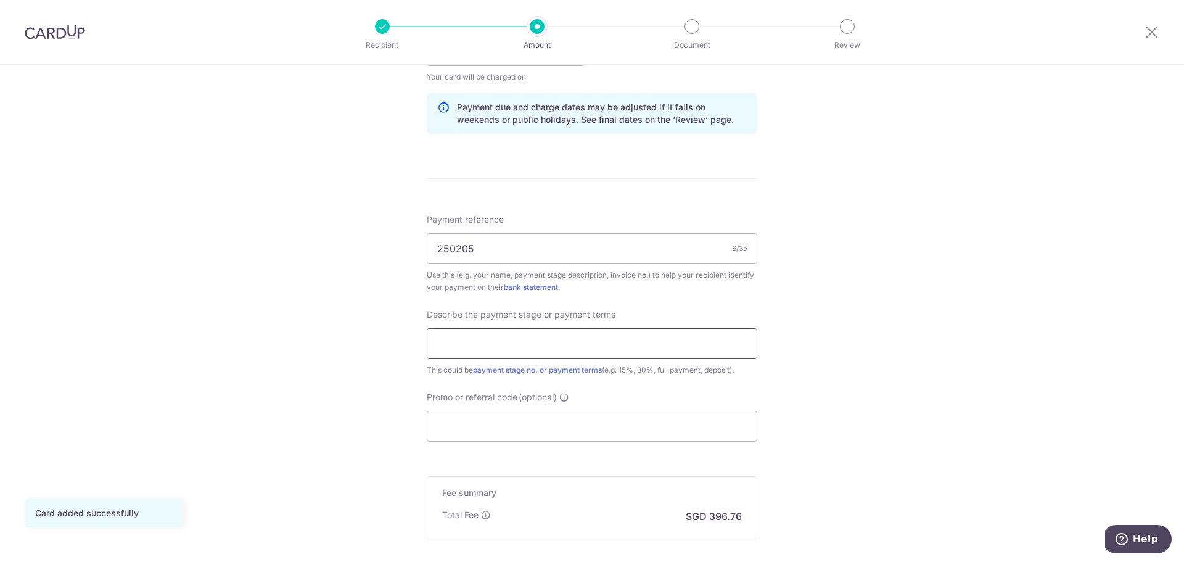
click at [678, 341] on input "text" at bounding box center [592, 343] width 331 height 31
type input "20% of payment"
click at [516, 426] on input "Promo or referral code (optional)" at bounding box center [592, 426] width 331 height 31
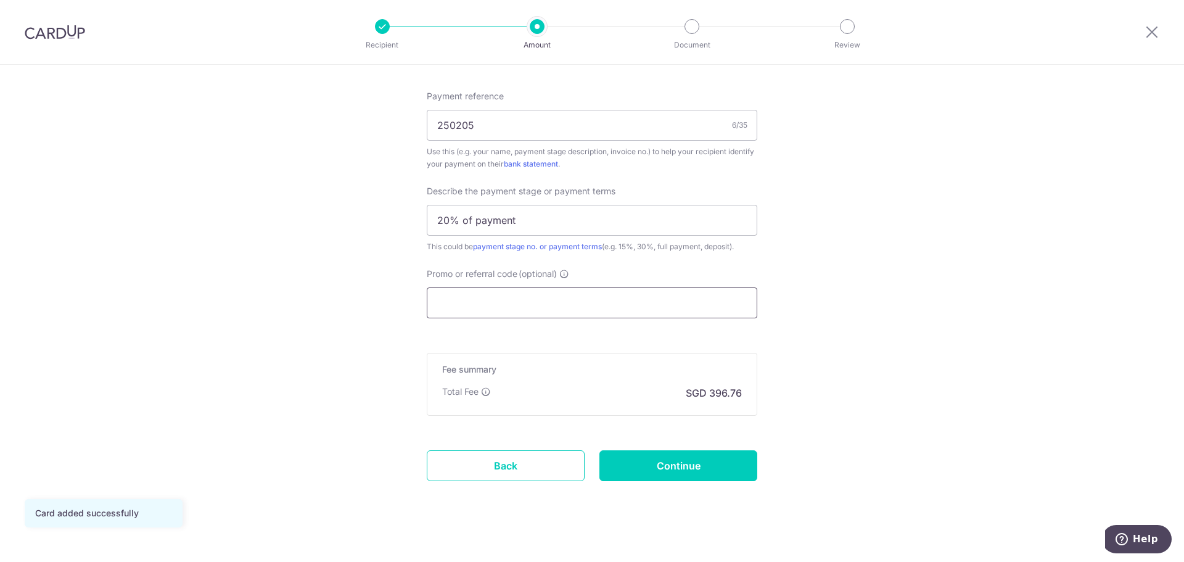
paste input "reno25one"
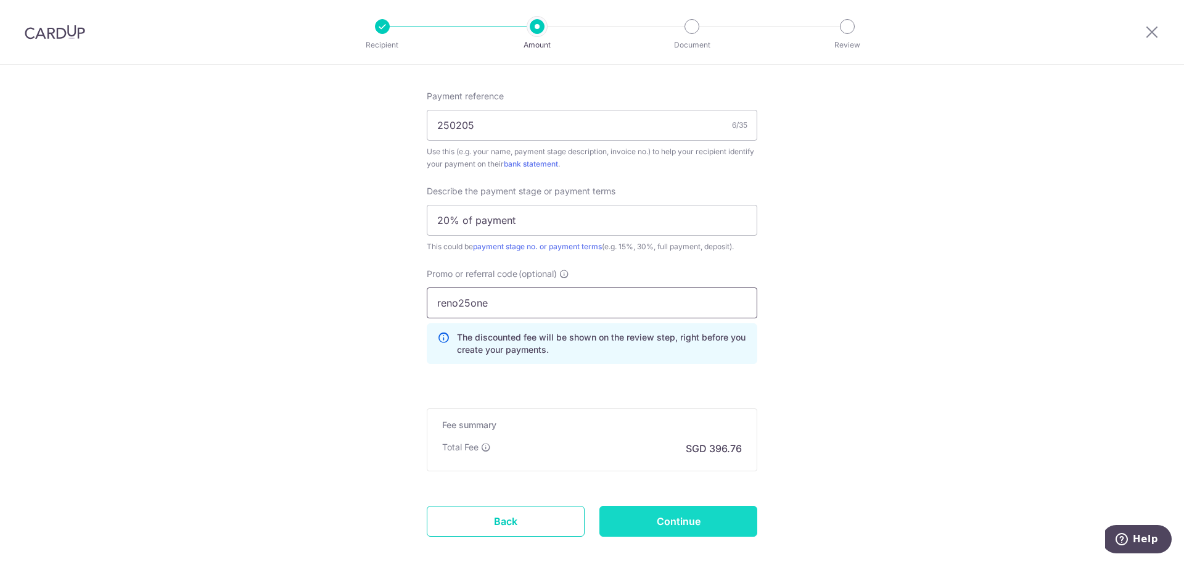
type input "reno25one"
click at [685, 517] on input "Continue" at bounding box center [678, 521] width 158 height 31
type input "Create Schedule"
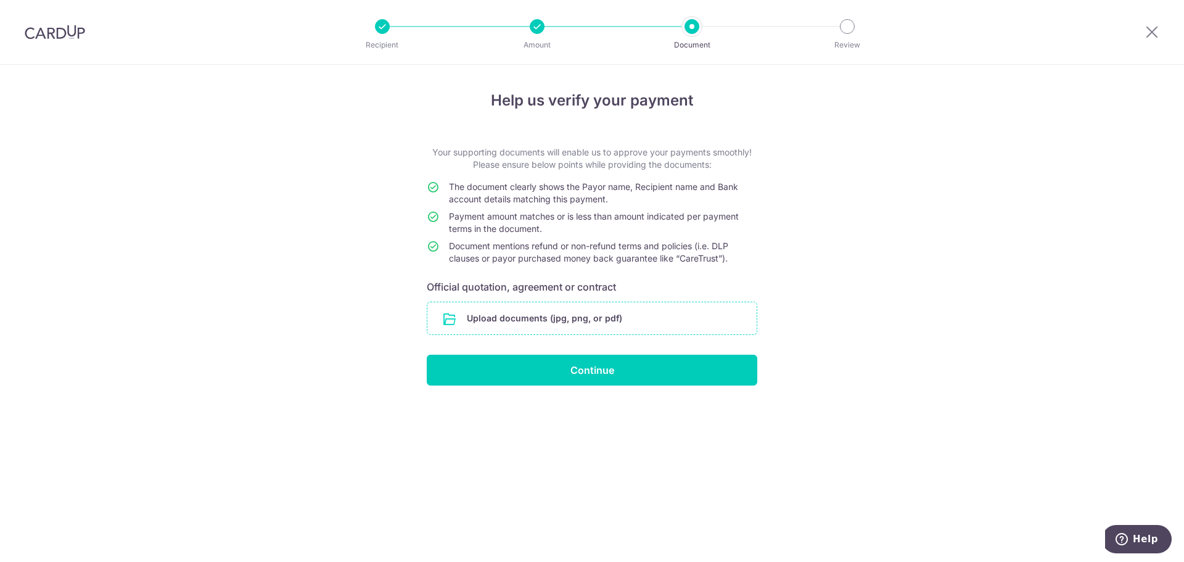
click at [584, 319] on input "file" at bounding box center [591, 318] width 329 height 32
click at [576, 319] on input "file" at bounding box center [591, 318] width 329 height 32
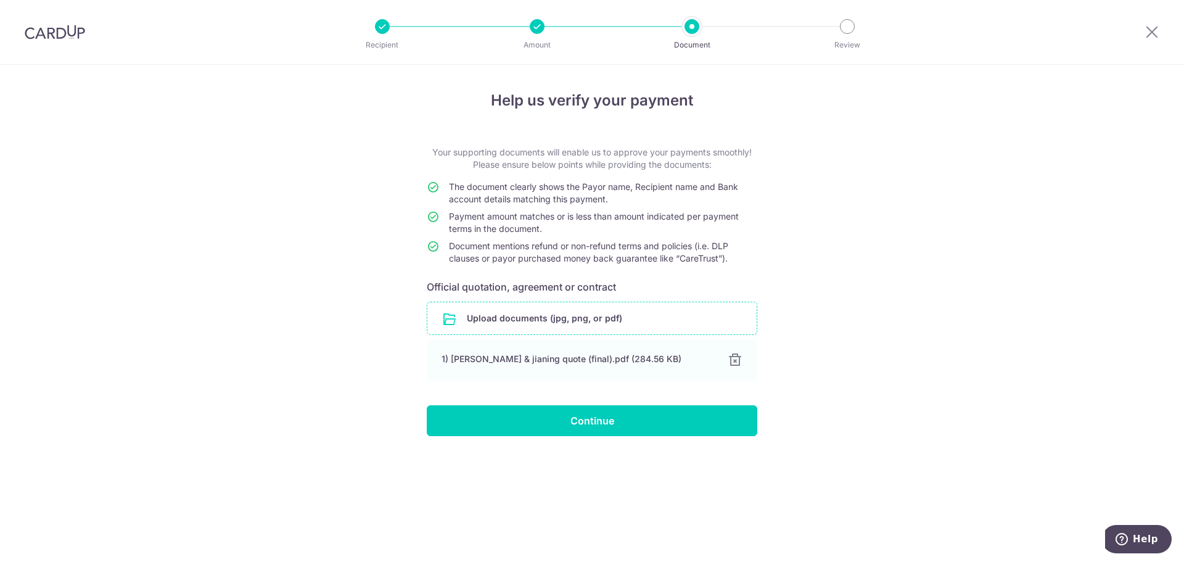
drag, startPoint x: 735, startPoint y: 359, endPoint x: 679, endPoint y: 344, distance: 58.2
click at [735, 360] on div at bounding box center [735, 360] width 15 height 15
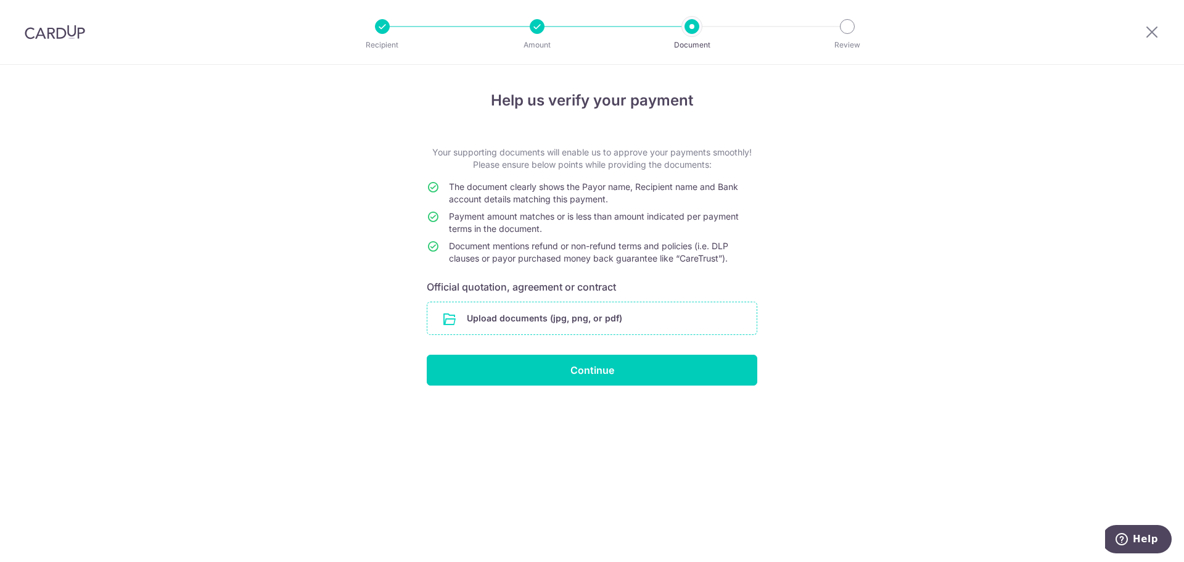
click at [605, 321] on input "file" at bounding box center [591, 318] width 329 height 32
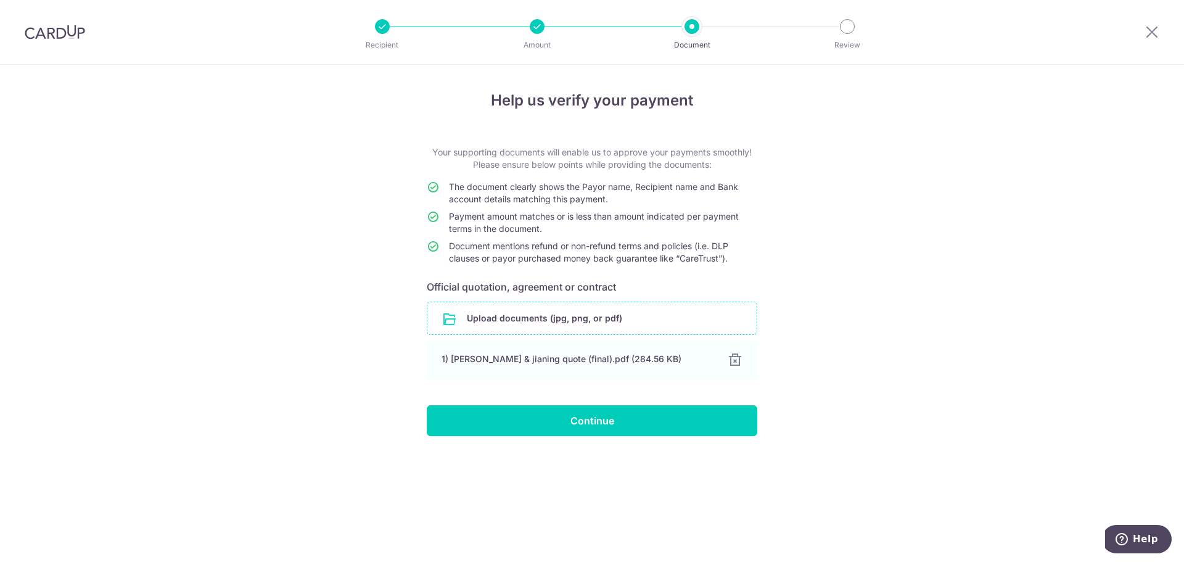
click at [631, 324] on input "file" at bounding box center [591, 318] width 329 height 32
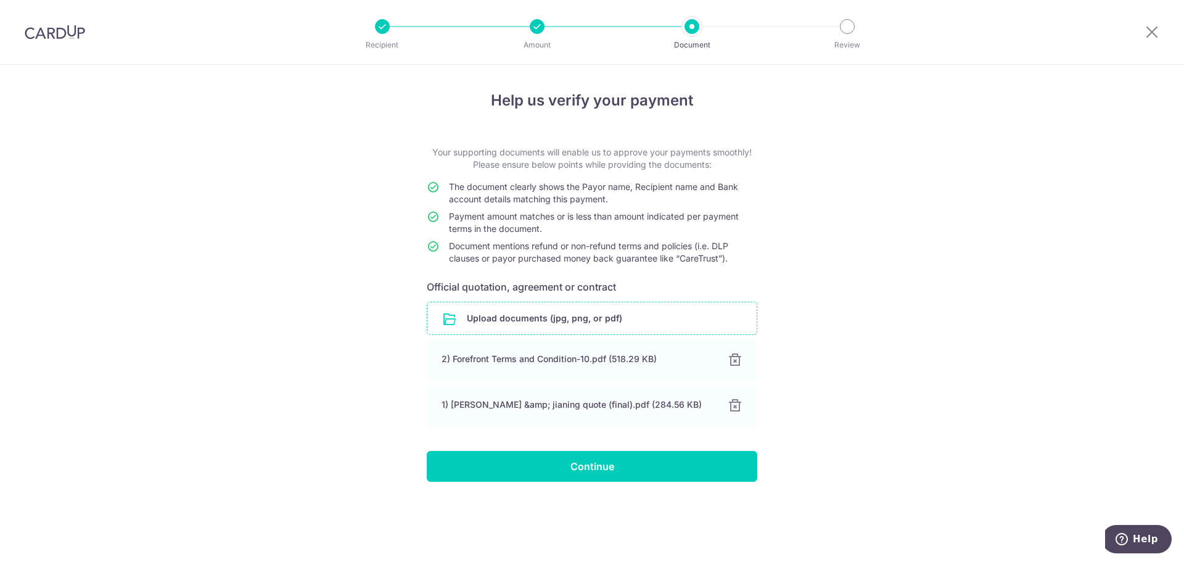
click at [854, 392] on div "Help us verify your payment Your supporting documents will enable us to approve…" at bounding box center [592, 313] width 1184 height 497
click at [537, 320] on input "file" at bounding box center [591, 318] width 329 height 32
click at [653, 323] on input "file" at bounding box center [591, 318] width 329 height 32
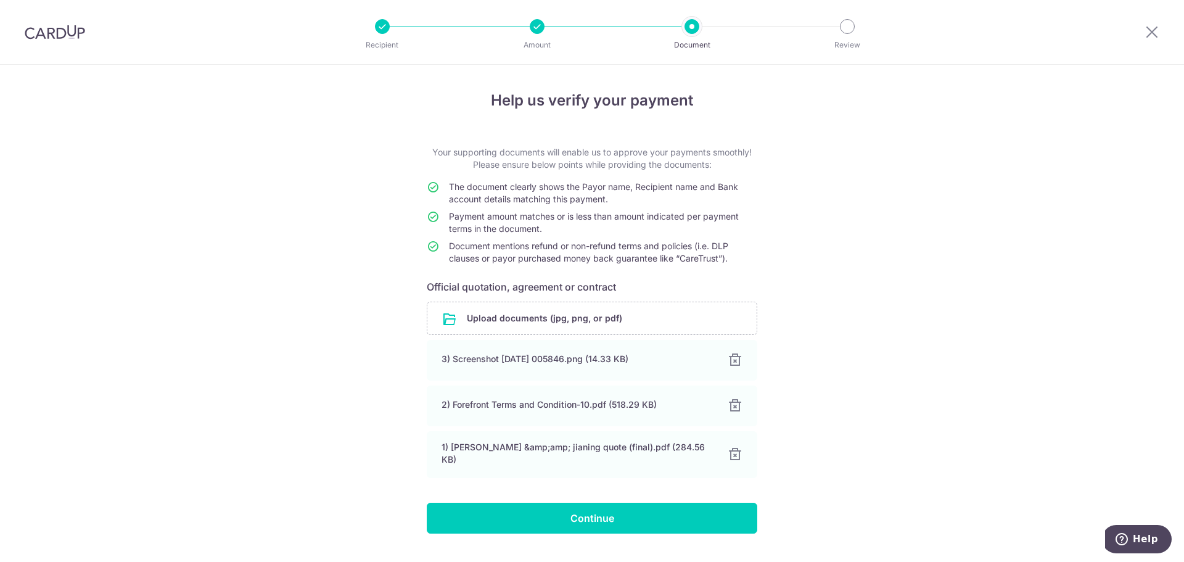
click at [909, 433] on div "Help us verify your payment Your supporting documents will enable us to approve…" at bounding box center [592, 328] width 1184 height 527
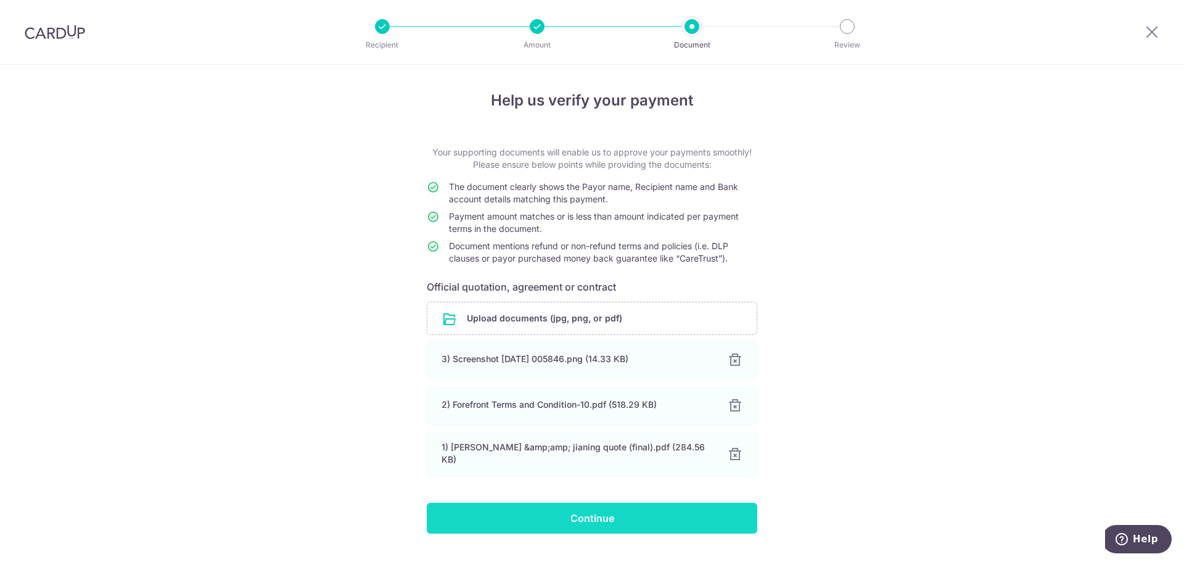
click at [639, 513] on input "Continue" at bounding box center [592, 518] width 331 height 31
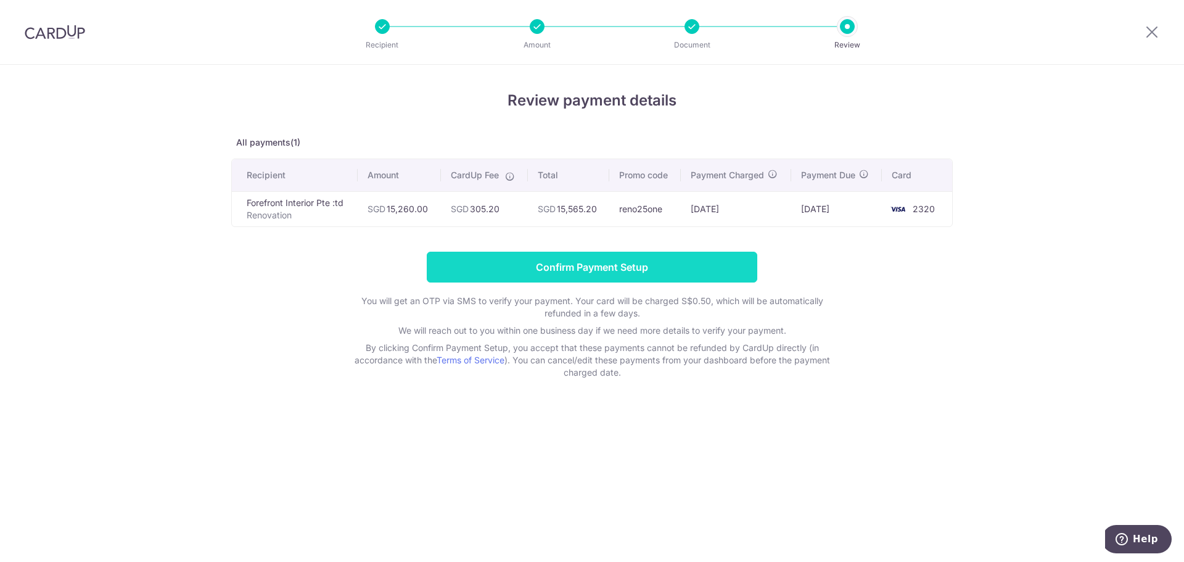
click at [569, 273] on input "Confirm Payment Setup" at bounding box center [592, 267] width 331 height 31
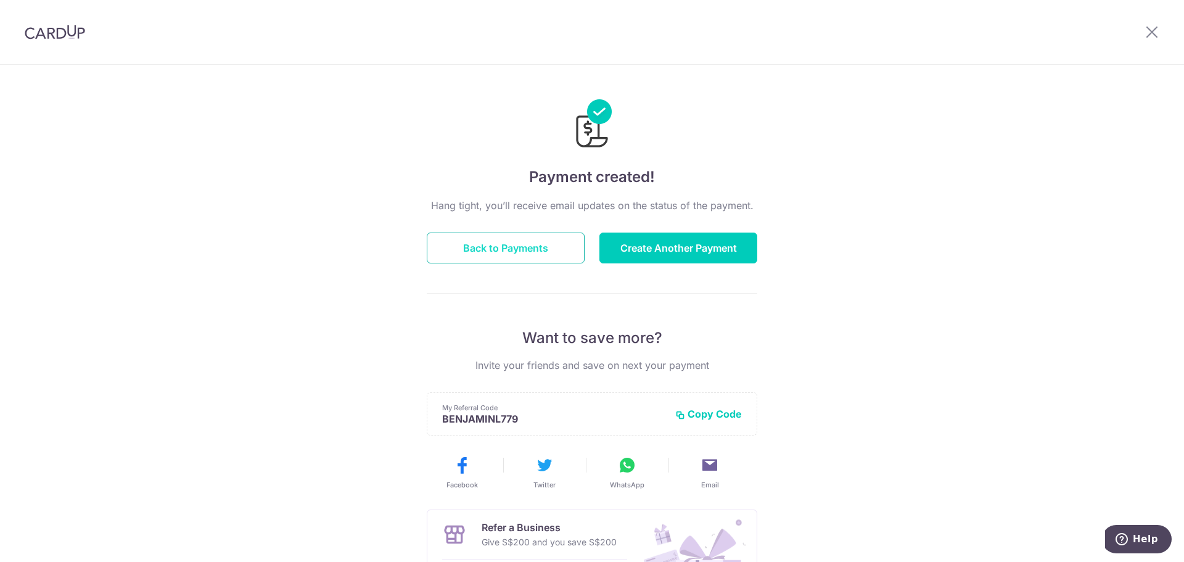
click at [536, 249] on button "Back to Payments" at bounding box center [506, 248] width 158 height 31
